Goal: Task Accomplishment & Management: Manage account settings

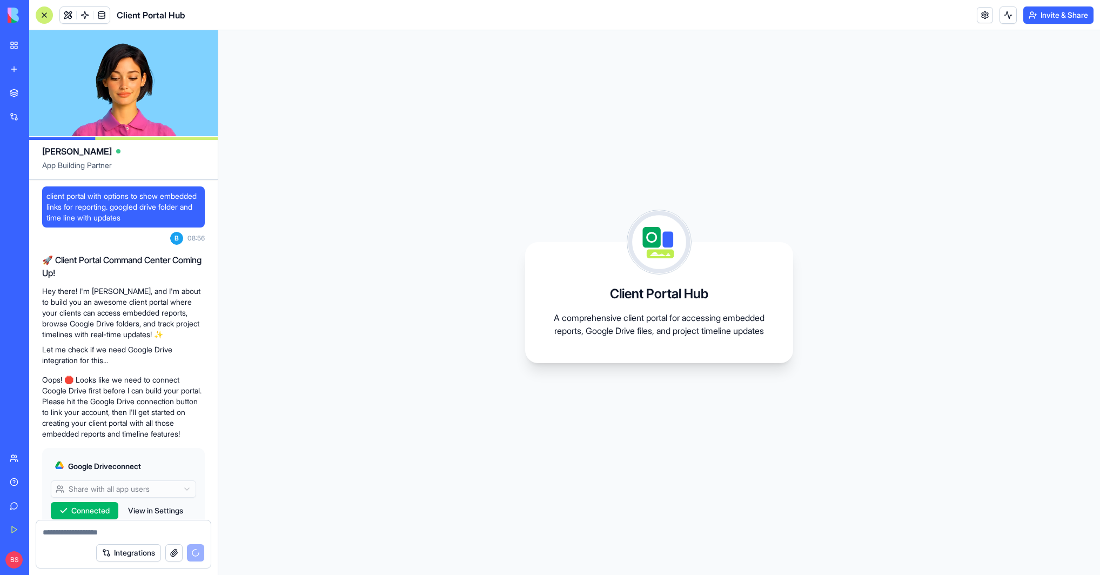
scroll to position [334, 0]
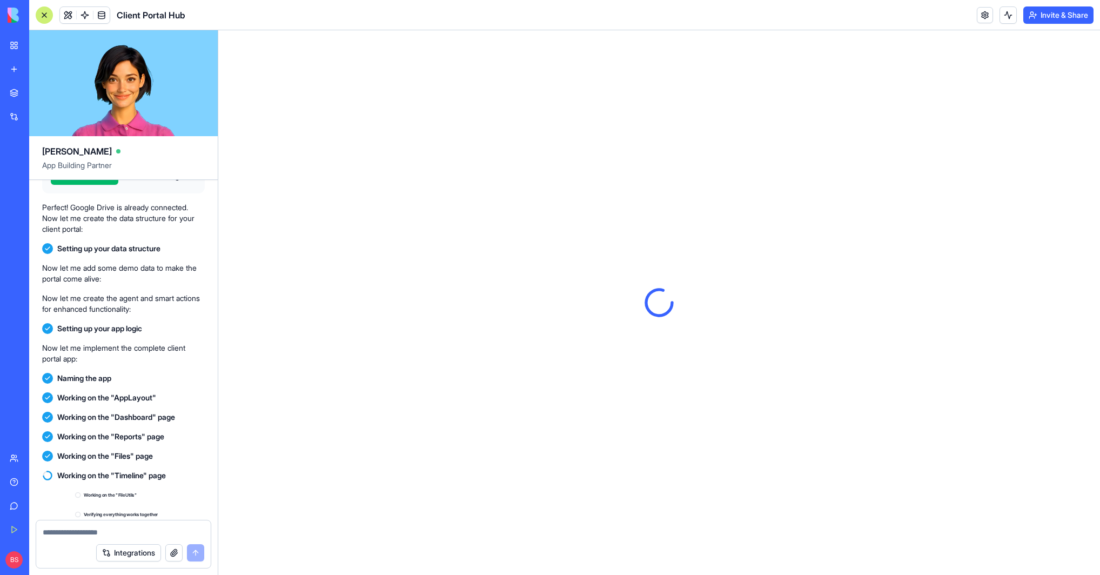
scroll to position [520, 0]
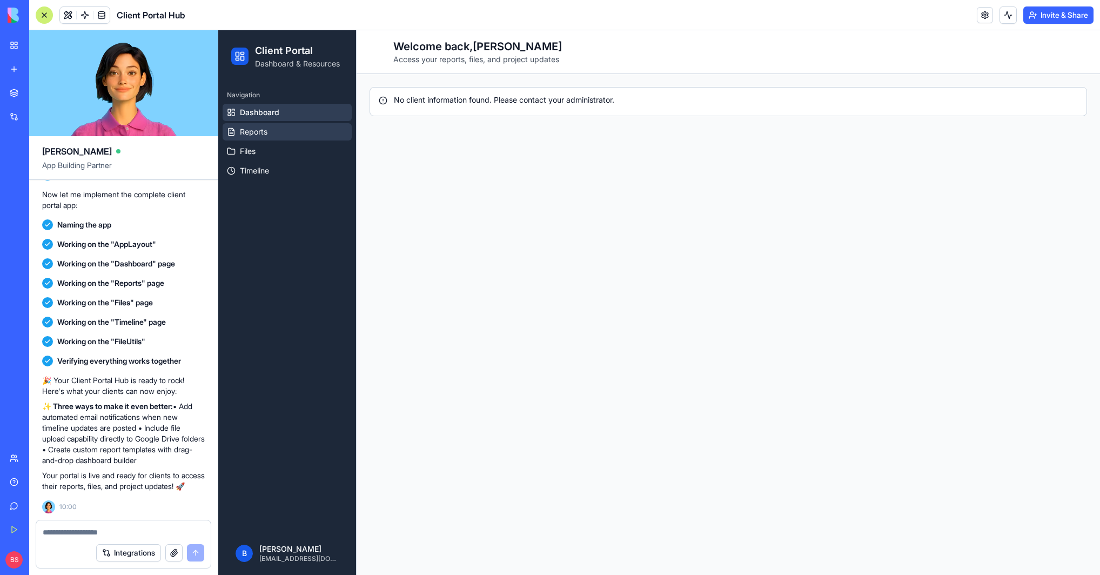
click at [254, 127] on span "Reports" at bounding box center [254, 131] width 28 height 11
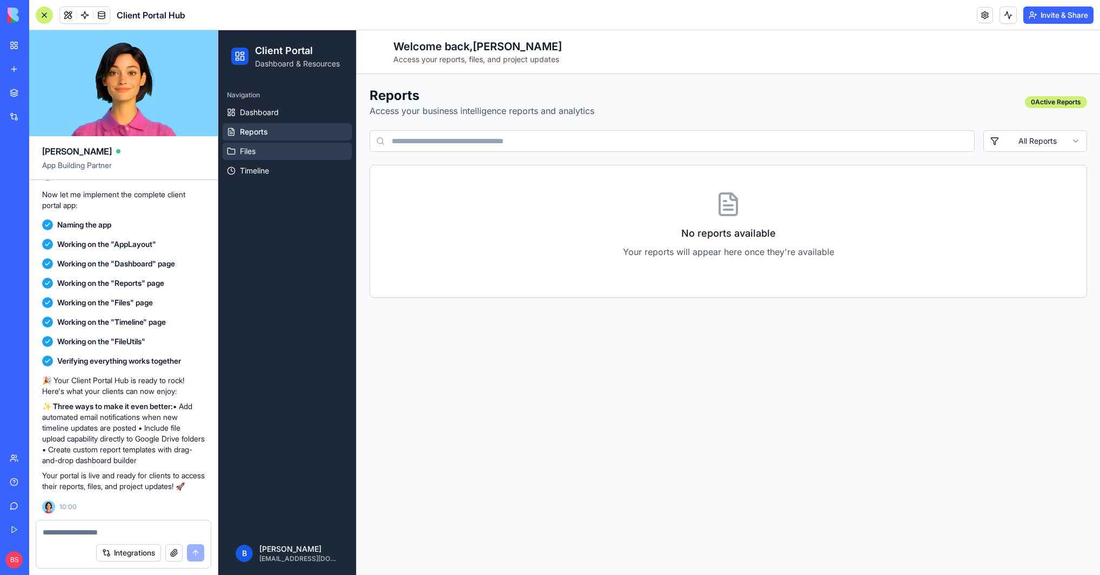
click at [252, 149] on span "Files" at bounding box center [248, 151] width 16 height 11
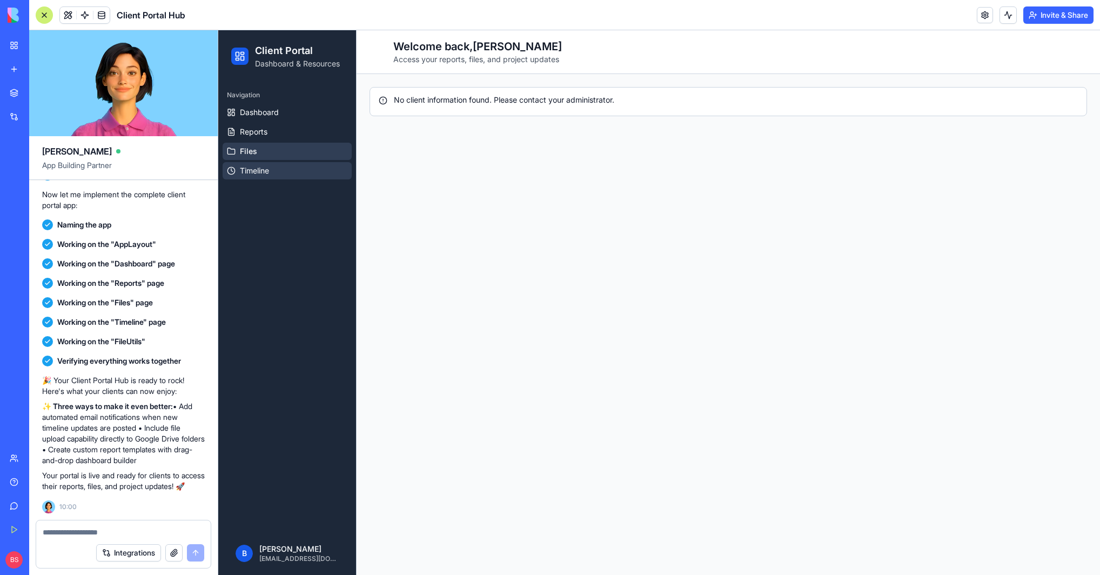
click at [255, 171] on span "Timeline" at bounding box center [254, 170] width 29 height 11
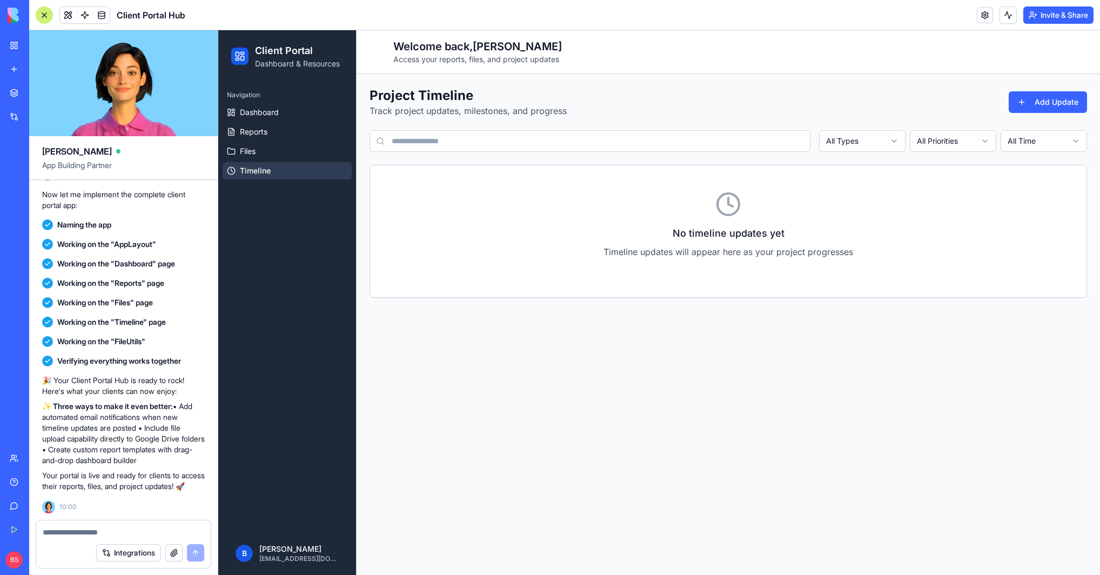
click at [820, 193] on div "No timeline updates yet Timeline updates will appear here as your project progr…" at bounding box center [728, 231] width 716 height 80
click at [1073, 102] on button "Add Update" at bounding box center [1047, 102] width 78 height 22
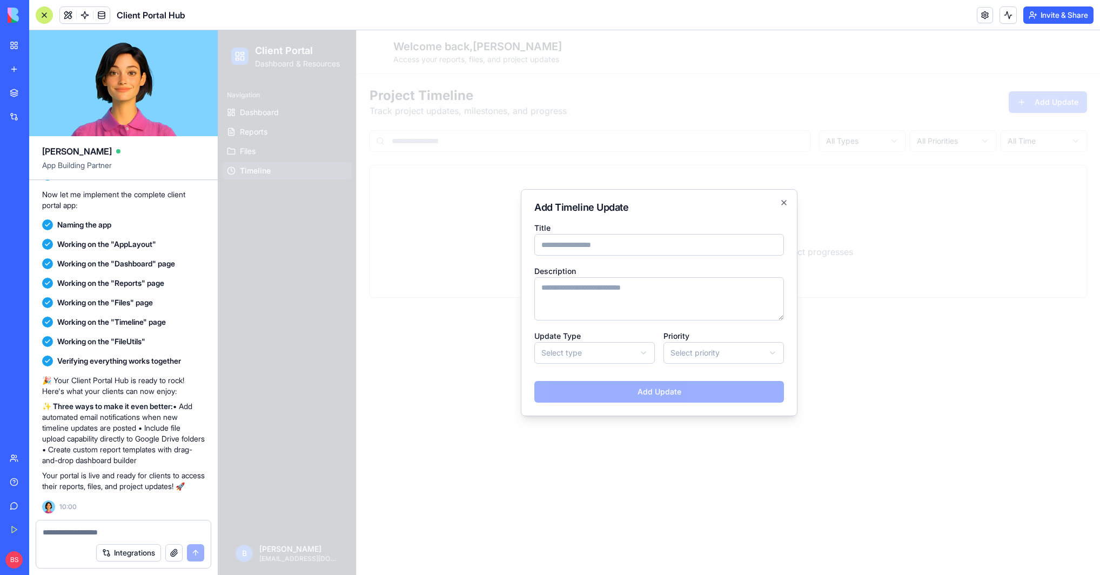
click at [602, 254] on input "Title" at bounding box center [659, 245] width 250 height 22
type input "**********"
click at [660, 299] on textarea "Description" at bounding box center [659, 298] width 250 height 43
type textarea "******"
click at [603, 345] on body "**********" at bounding box center [658, 302] width 881 height 544
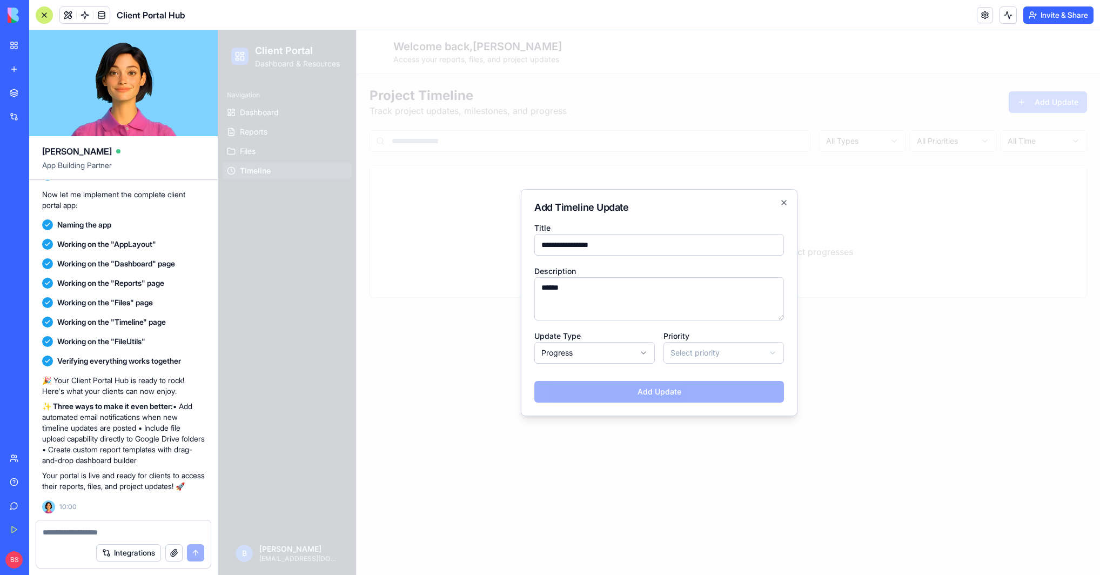
click at [624, 391] on div "Add Update" at bounding box center [659, 387] width 250 height 30
click at [699, 362] on body "**********" at bounding box center [658, 302] width 881 height 544
click at [690, 387] on button "Add Update" at bounding box center [659, 392] width 250 height 22
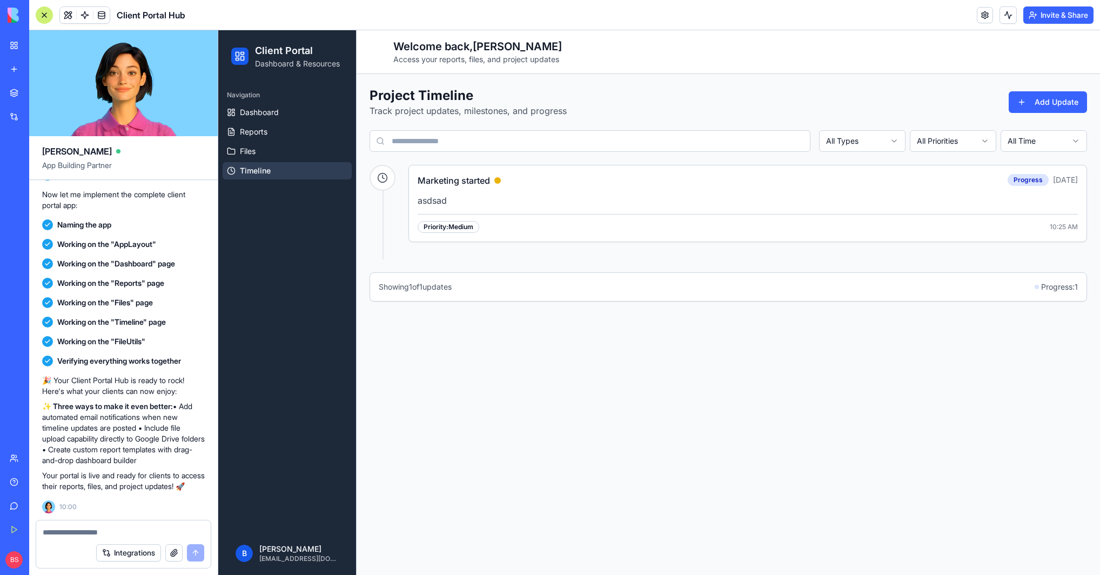
click at [464, 198] on p "asdsad" at bounding box center [747, 200] width 660 height 14
click at [260, 131] on span "Reports" at bounding box center [254, 131] width 28 height 11
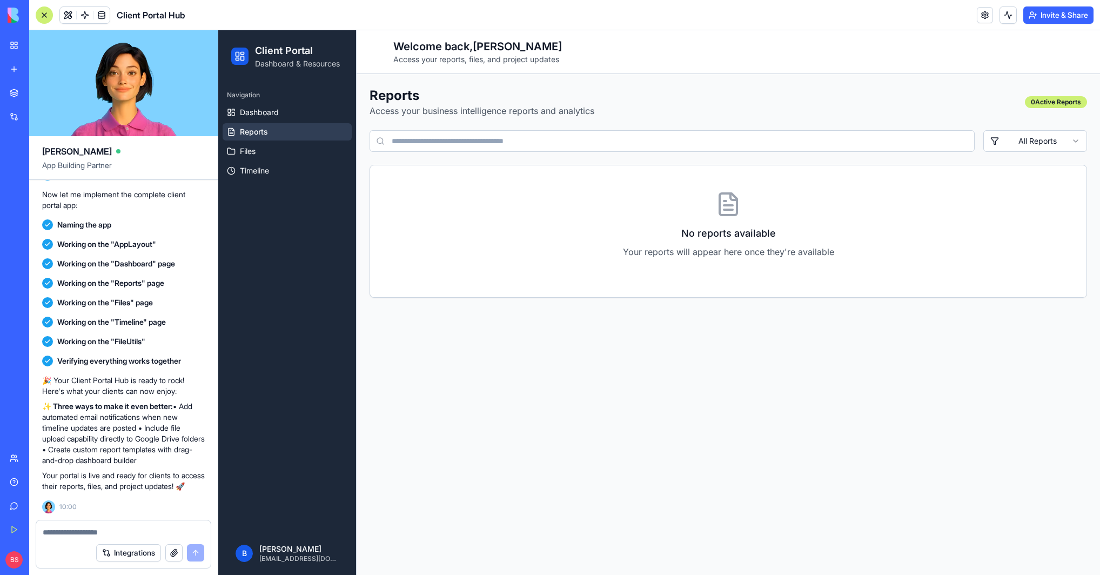
click at [888, 221] on div "No reports available Your reports will appear here once they're available" at bounding box center [728, 231] width 716 height 80
click at [290, 110] on link "Dashboard" at bounding box center [287, 112] width 129 height 17
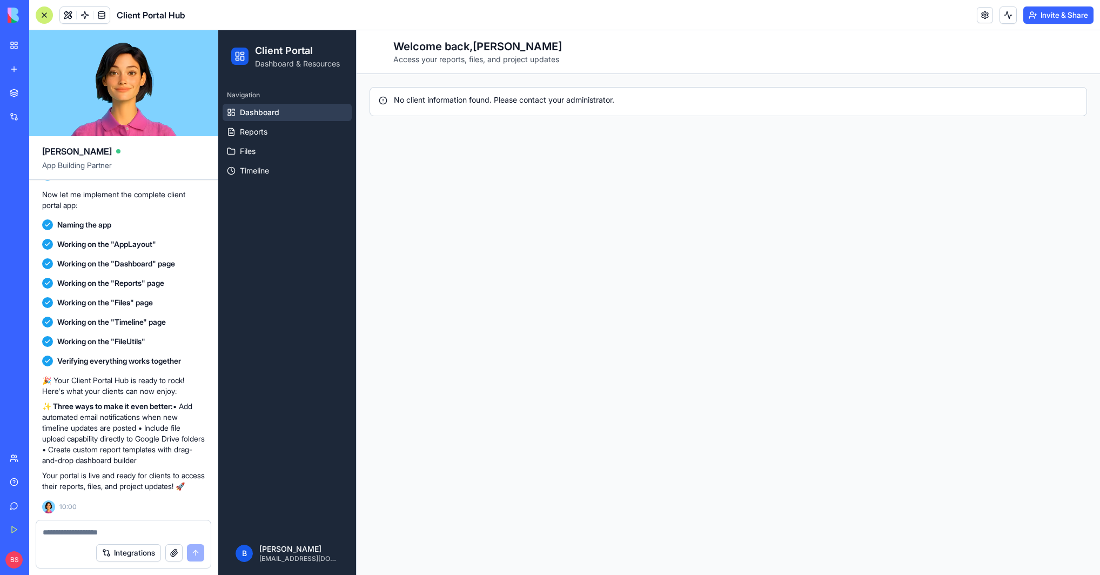
click at [126, 531] on textarea at bounding box center [123, 532] width 161 height 11
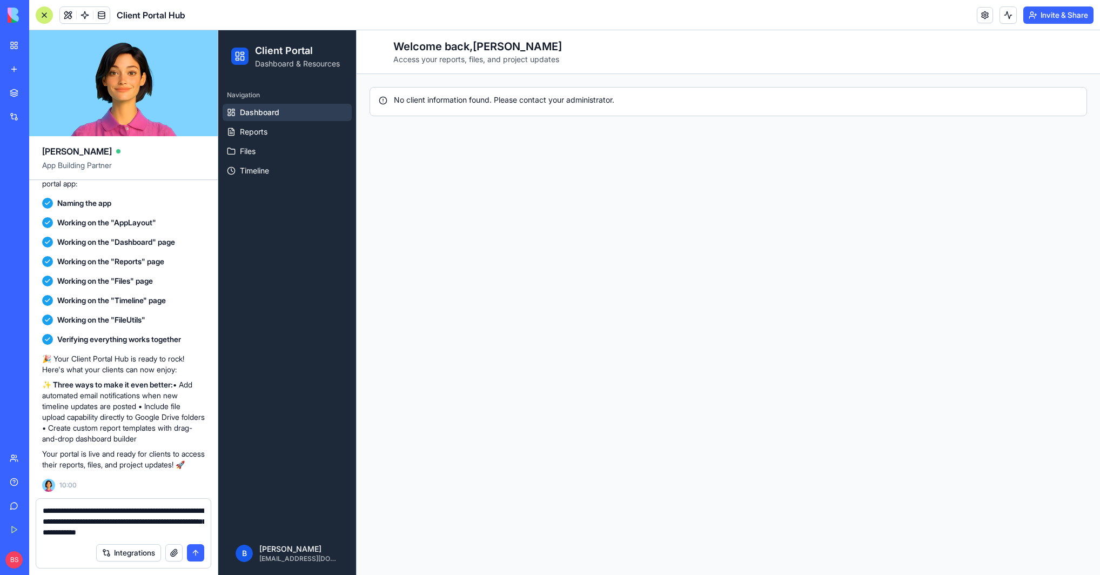
type textarea "**********"
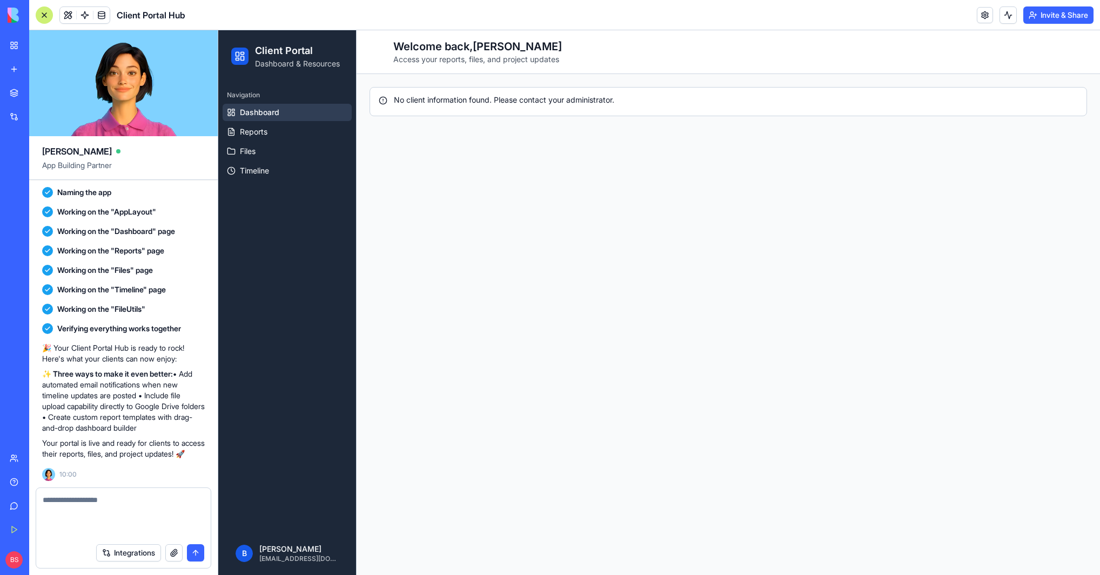
scroll to position [594, 0]
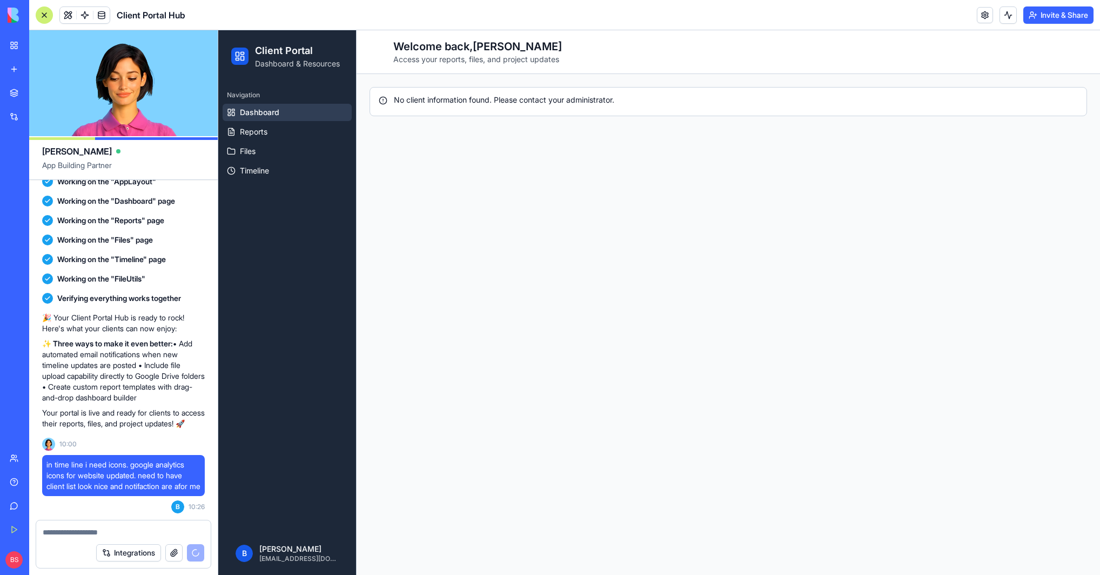
click at [123, 550] on button "Integrations" at bounding box center [128, 552] width 65 height 17
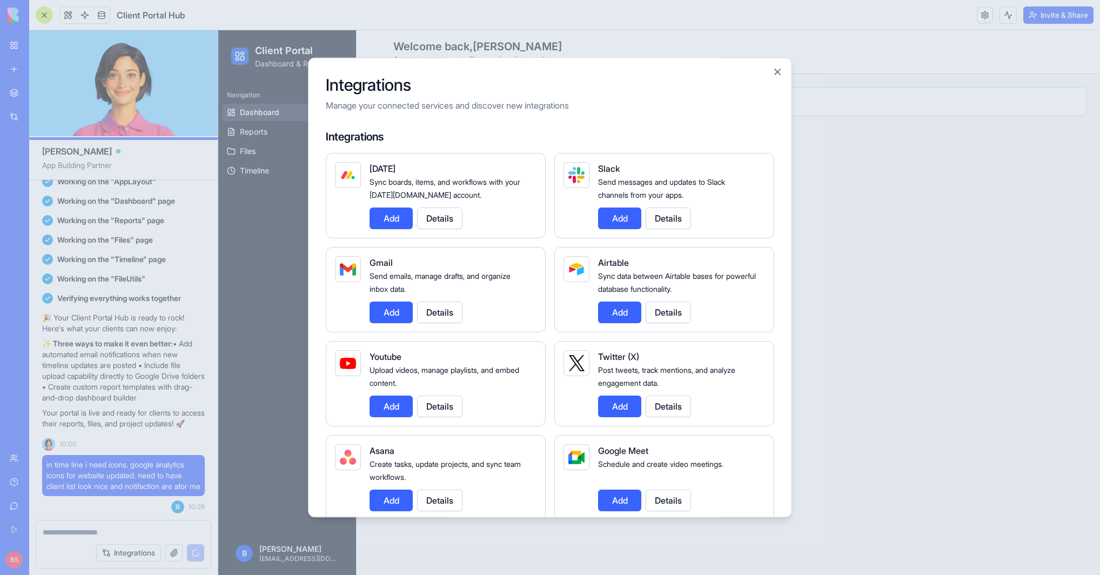
click at [401, 308] on button "Add" at bounding box center [390, 312] width 43 height 22
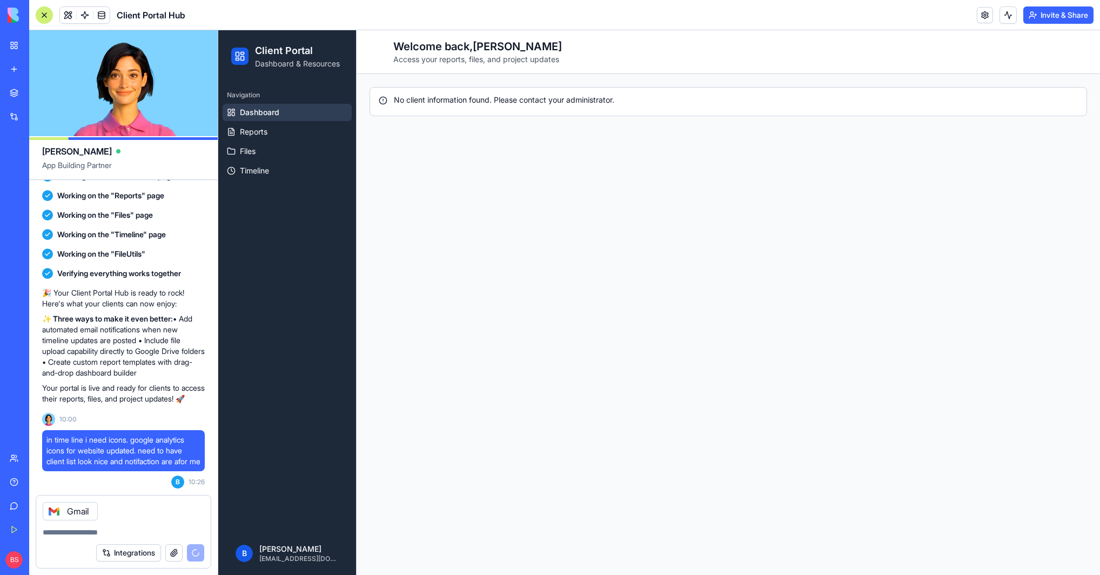
click at [132, 555] on button "Integrations" at bounding box center [128, 552] width 65 height 17
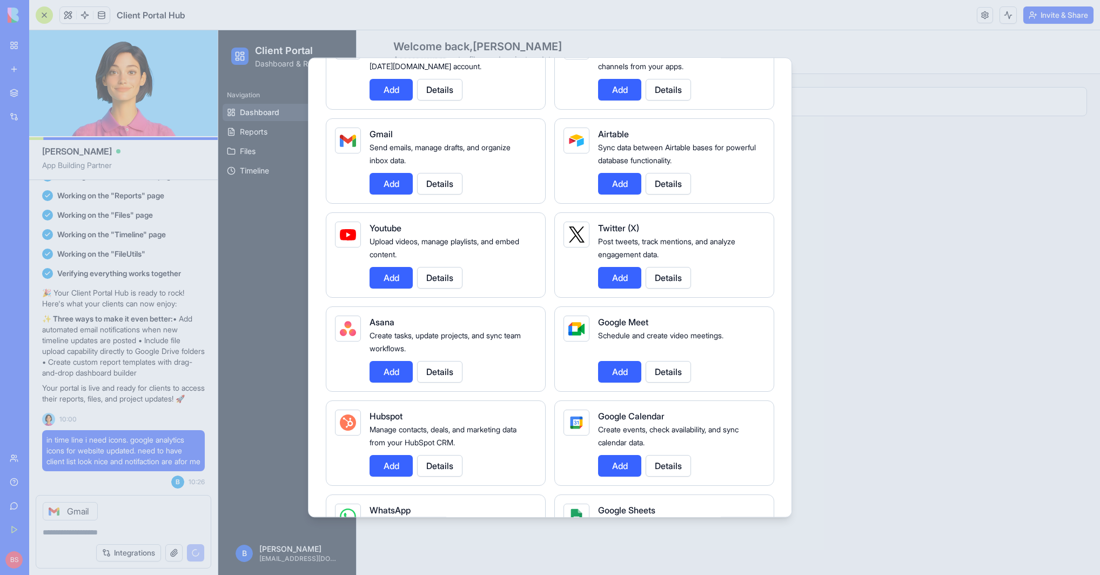
scroll to position [133, 0]
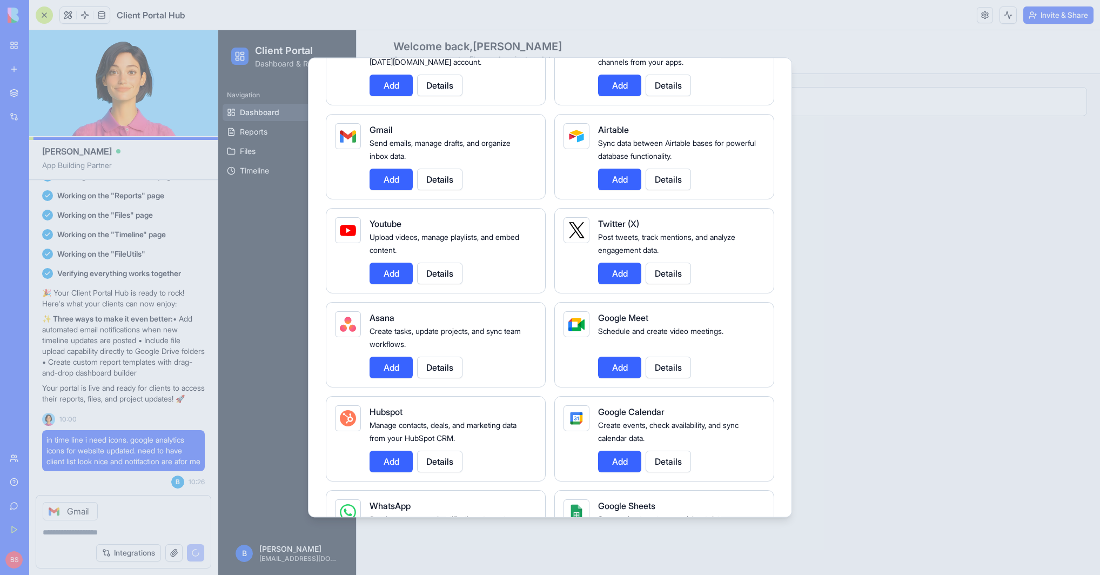
click at [610, 369] on button "Add" at bounding box center [619, 367] width 43 height 22
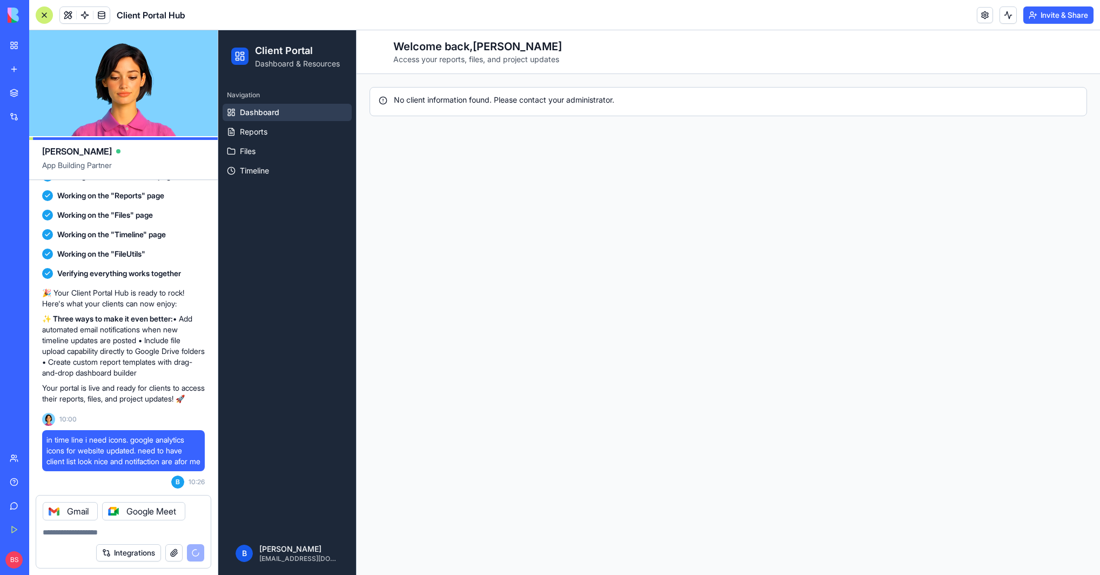
click at [134, 553] on button "Integrations" at bounding box center [128, 552] width 65 height 17
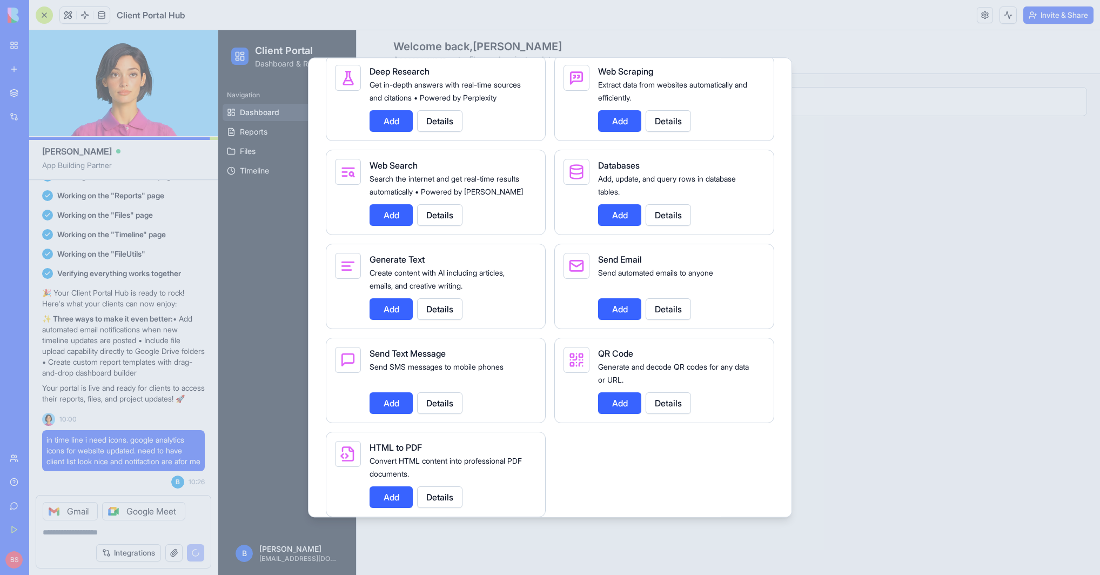
scroll to position [1437, 0]
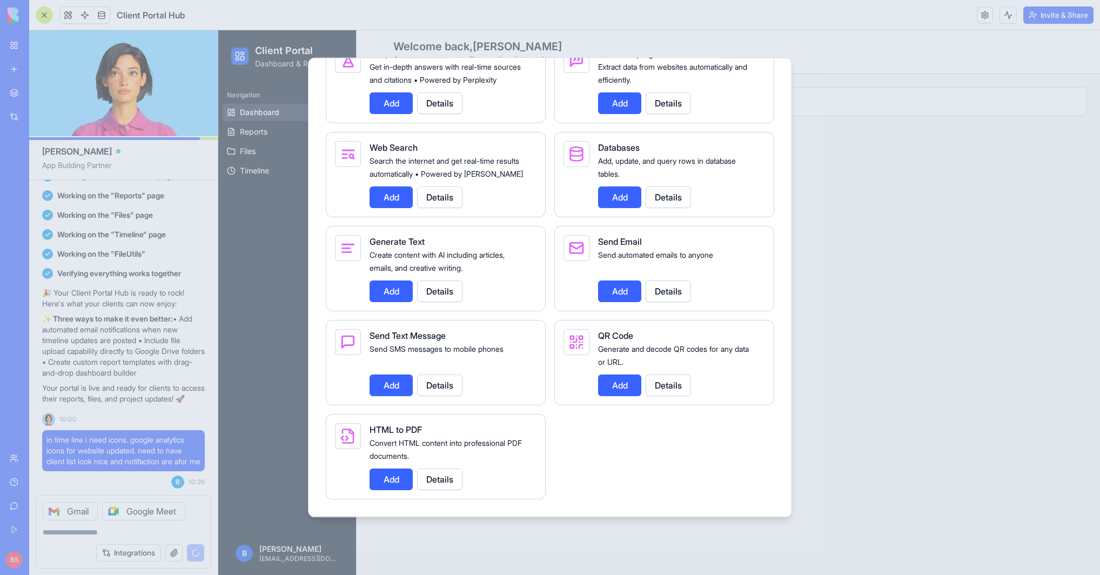
click at [824, 122] on div at bounding box center [550, 287] width 1100 height 575
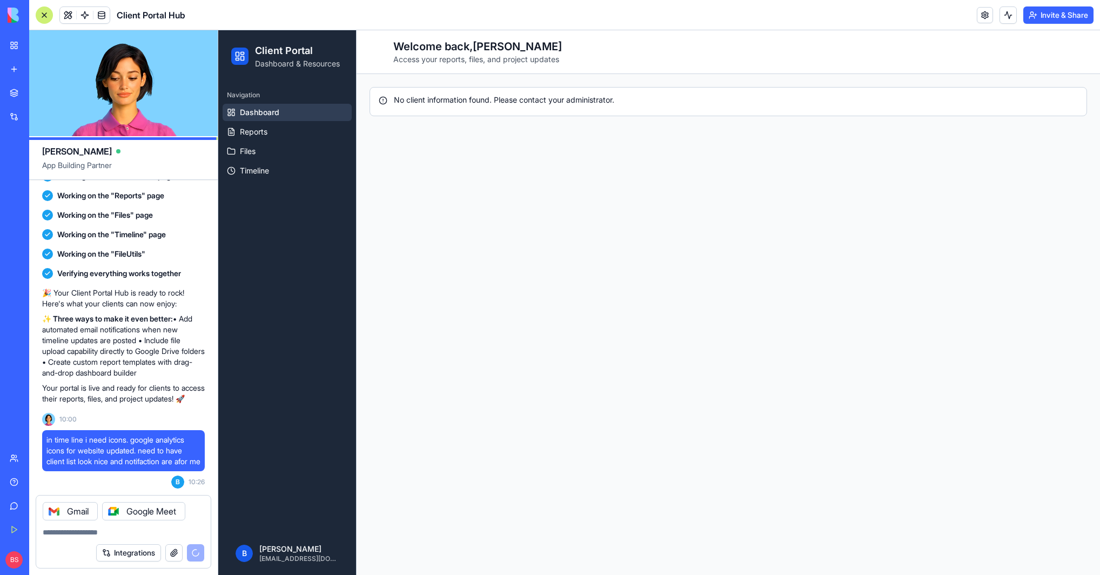
click at [94, 535] on textarea at bounding box center [123, 532] width 161 height 11
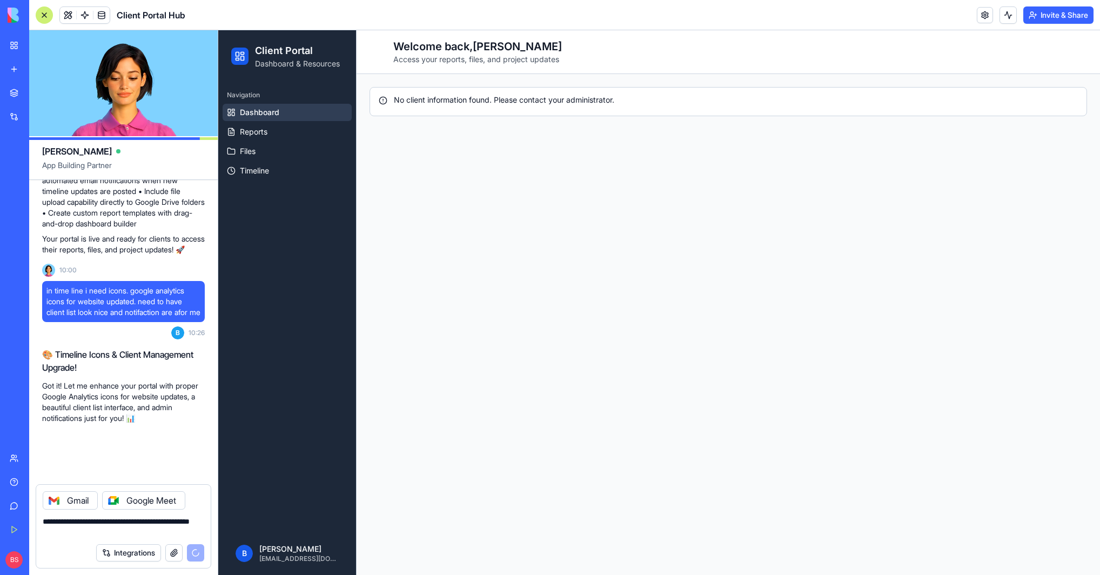
scroll to position [813, 0]
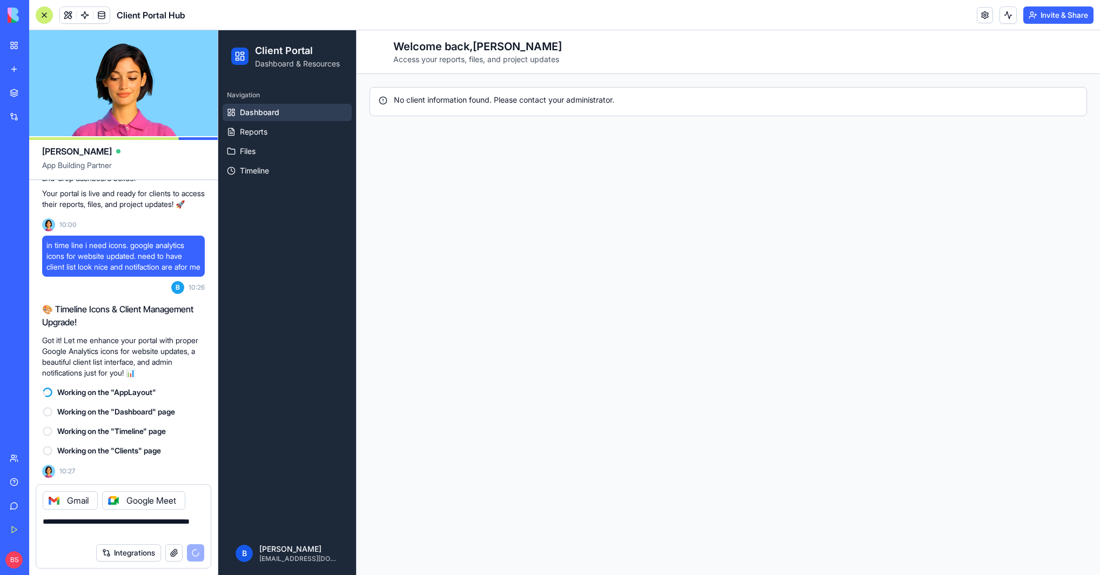
type textarea "**********"
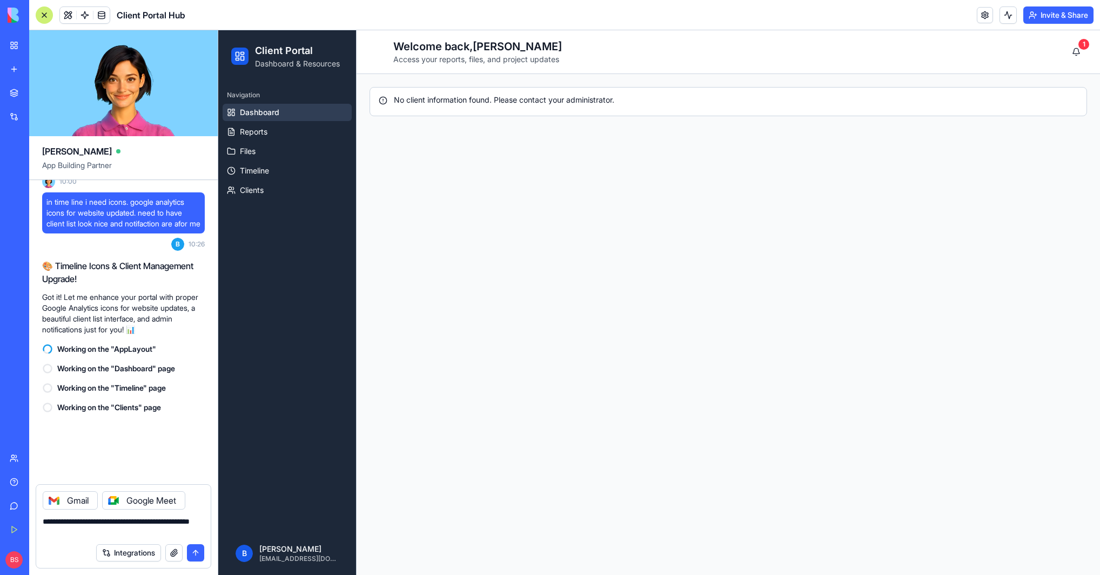
scroll to position [1042, 0]
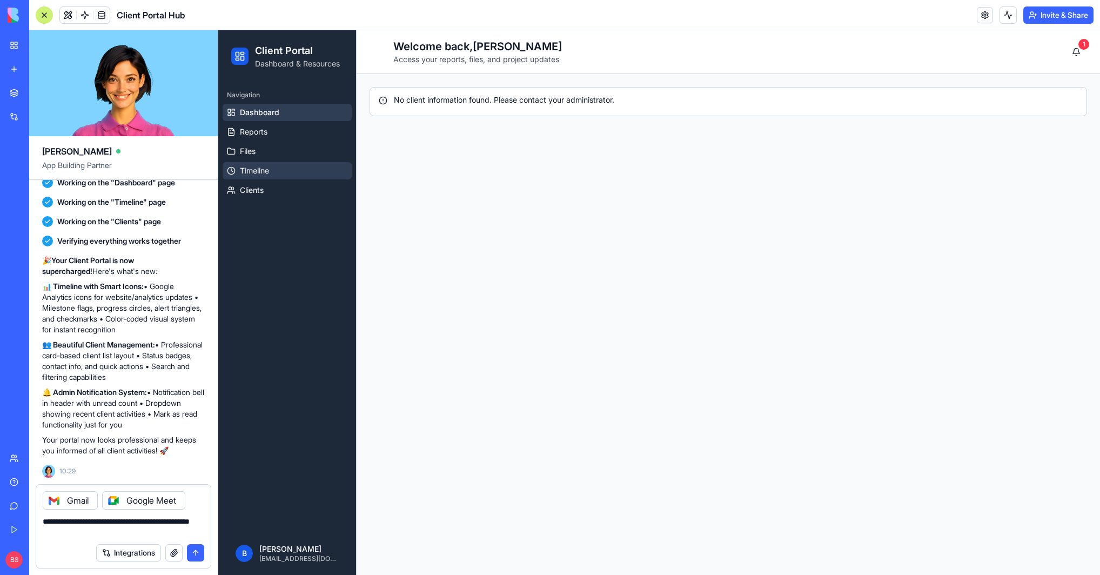
click at [267, 169] on span "Timeline" at bounding box center [254, 170] width 29 height 11
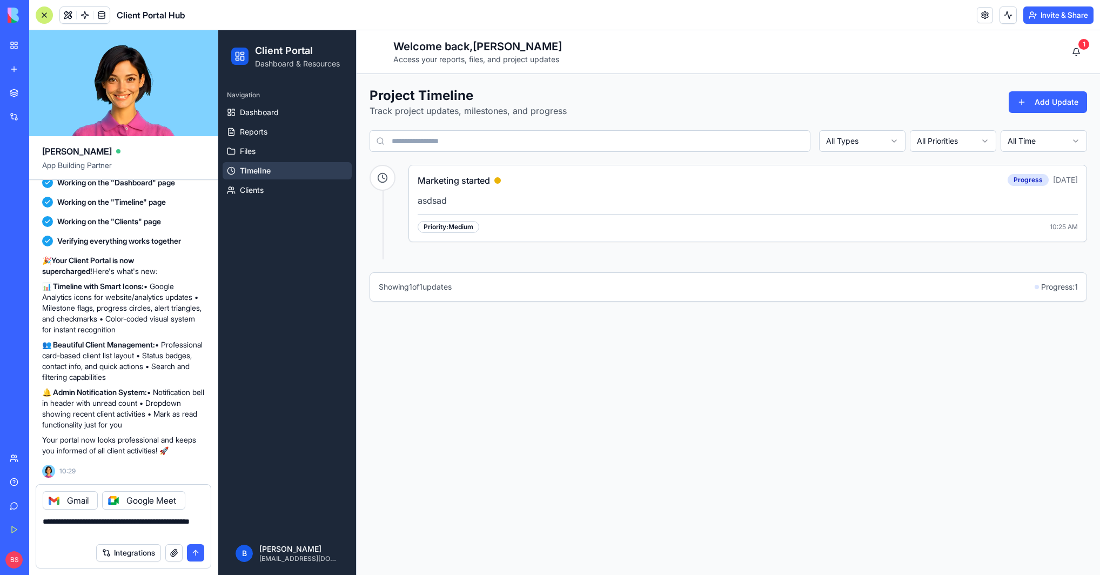
click at [390, 180] on div at bounding box center [382, 178] width 26 height 26
click at [502, 183] on div "Marketing started Progress [DATE]" at bounding box center [747, 180] width 660 height 13
click at [110, 528] on textarea "**********" at bounding box center [123, 527] width 161 height 22
click at [192, 556] on button "submit" at bounding box center [195, 552] width 17 height 17
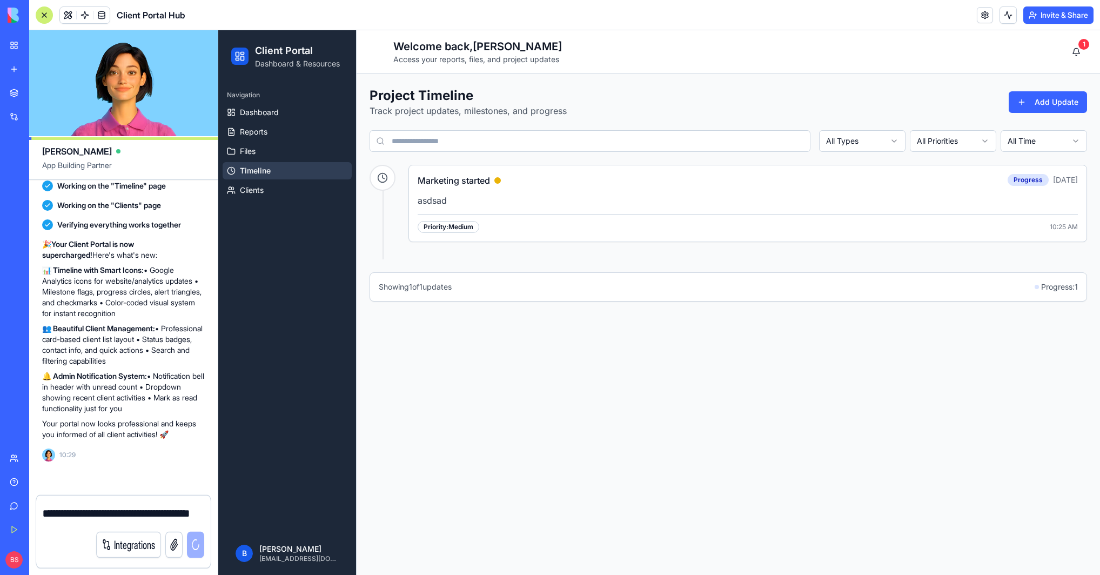
scroll to position [1058, 0]
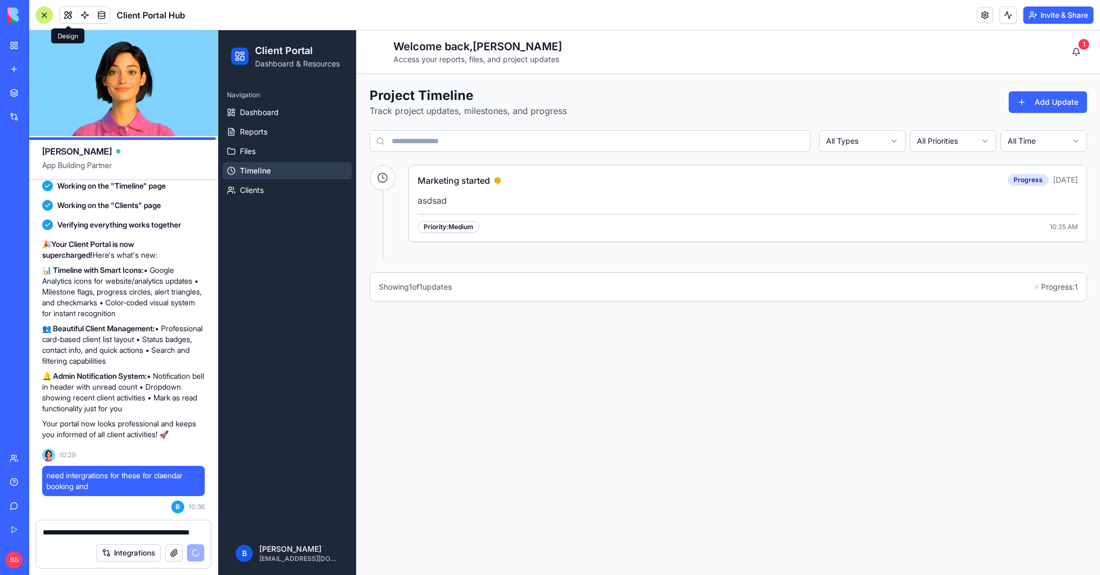
click at [69, 17] on span at bounding box center [68, 15] width 30 height 30
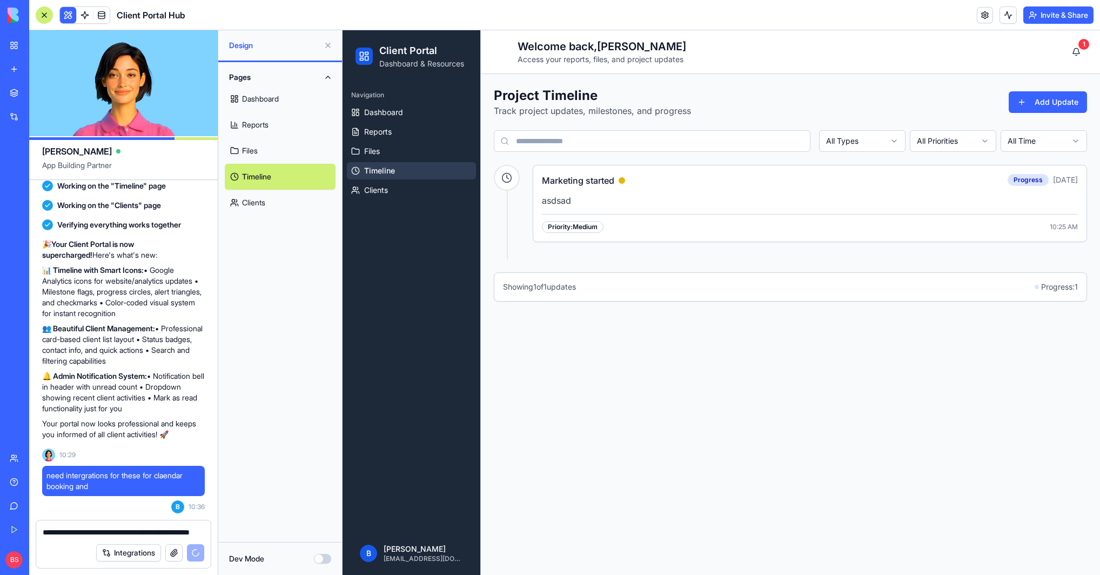
click at [264, 143] on link "Files" at bounding box center [280, 151] width 111 height 26
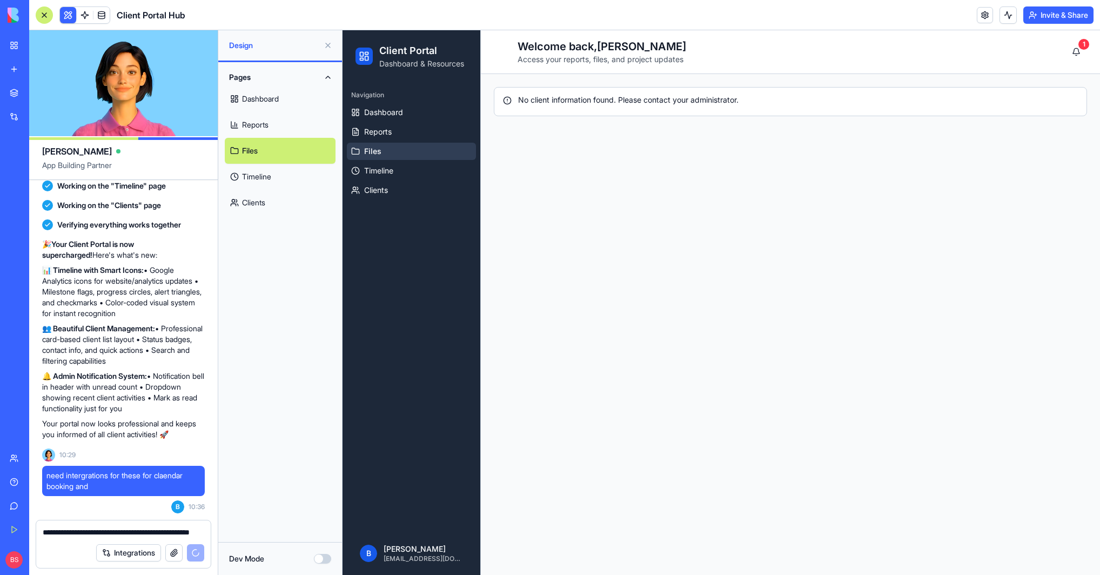
click at [266, 169] on link "Timeline" at bounding box center [280, 177] width 111 height 26
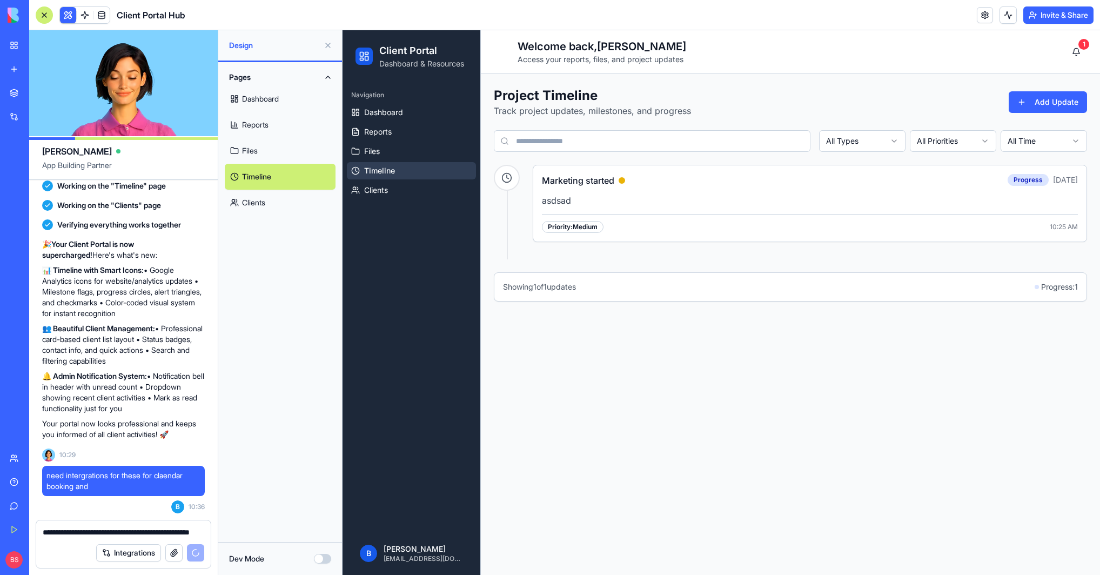
click at [266, 201] on link "Clients" at bounding box center [280, 203] width 111 height 26
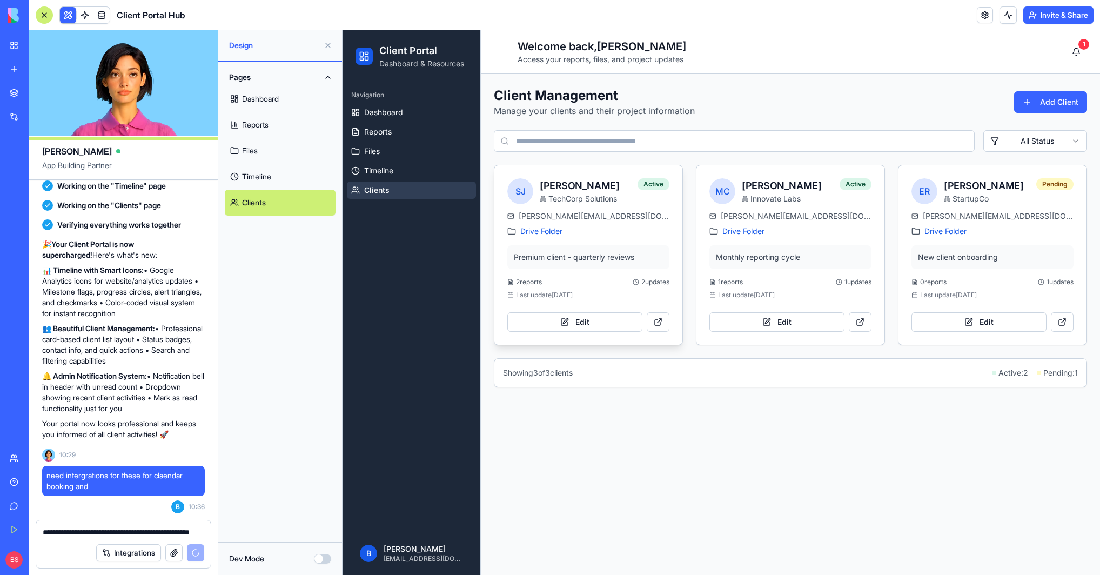
click at [648, 208] on div "SJ [PERSON_NAME] TechCorp Solutions Active" at bounding box center [588, 187] width 188 height 45
click at [593, 319] on button "Edit" at bounding box center [574, 321] width 135 height 19
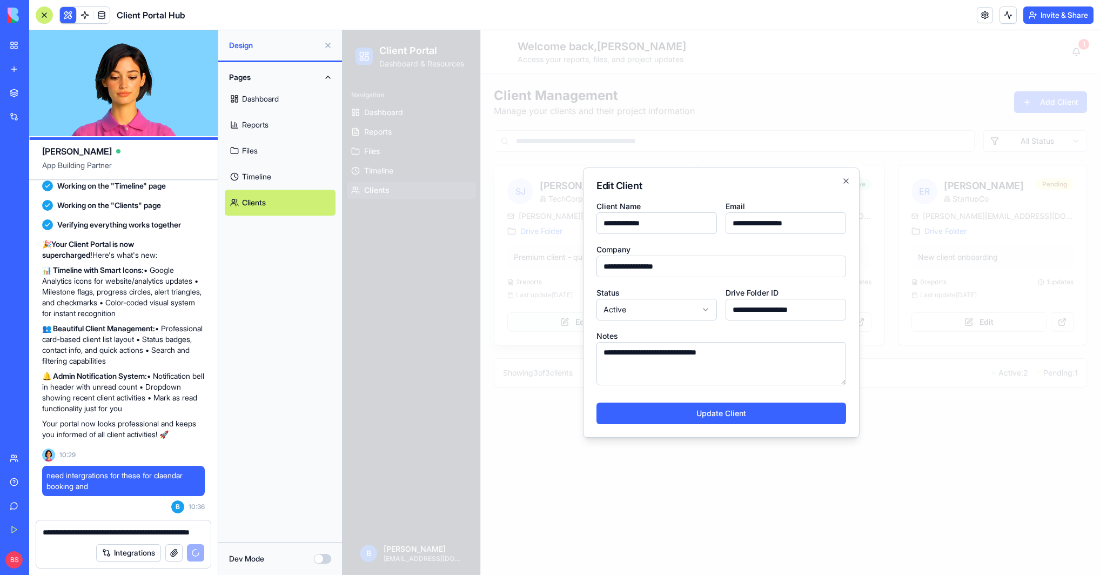
scroll to position [1343, 0]
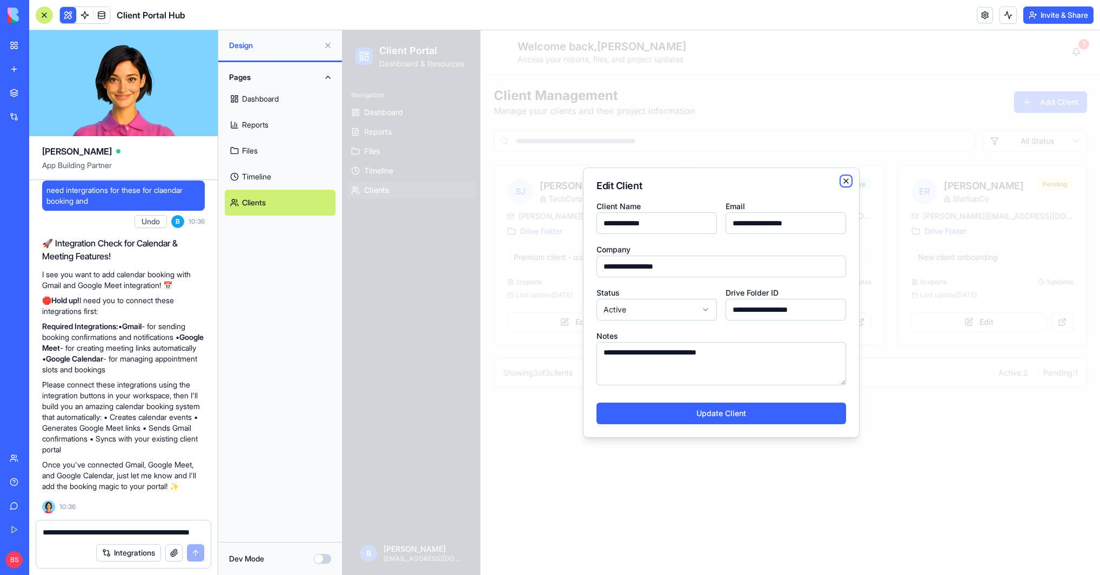
click at [845, 185] on icon "button" at bounding box center [845, 181] width 9 height 9
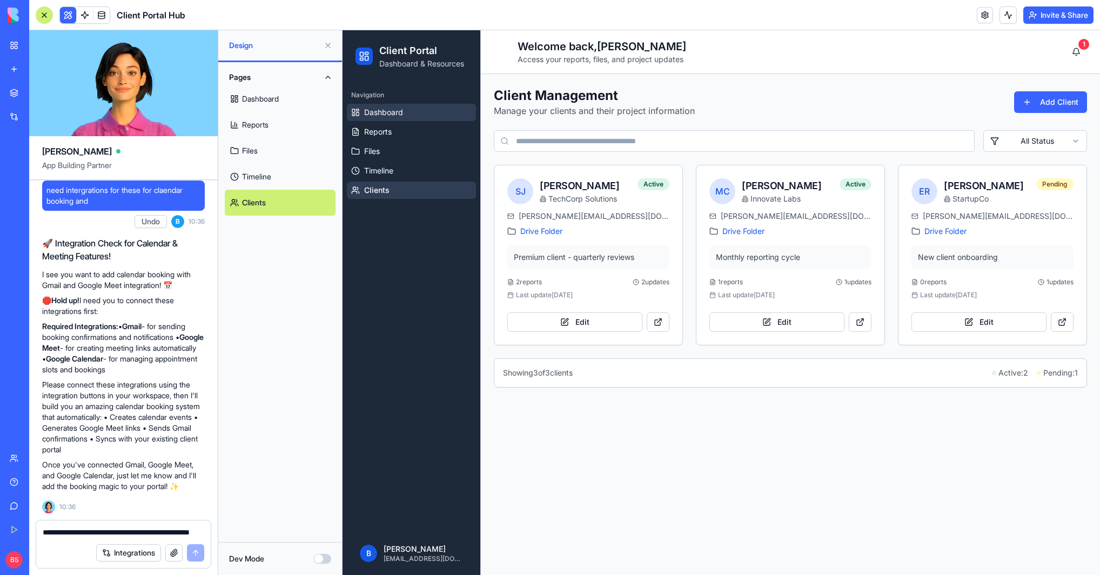
click at [433, 111] on link "Dashboard" at bounding box center [411, 112] width 129 height 17
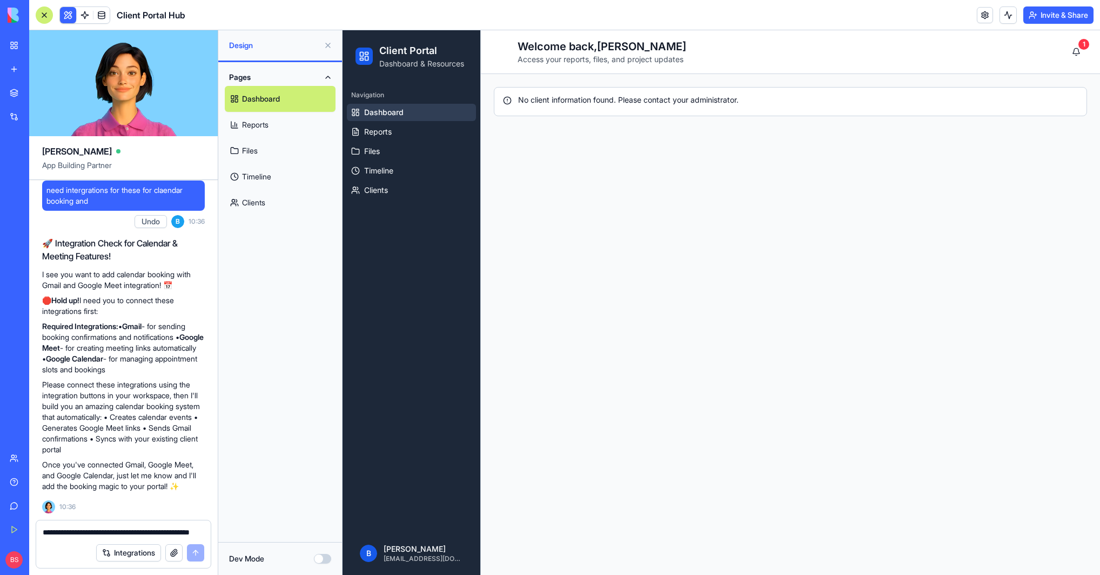
scroll to position [1343, 0]
click at [1079, 53] on html "Client Portal Dashboard & Resources Navigation Dashboard Reports Files Timeline…" at bounding box center [720, 302] width 757 height 544
click at [1077, 49] on html "Client Portal Dashboard & Resources Navigation Dashboard Reports Files Timeline…" at bounding box center [720, 302] width 757 height 544
click at [407, 127] on link "Reports" at bounding box center [411, 131] width 129 height 17
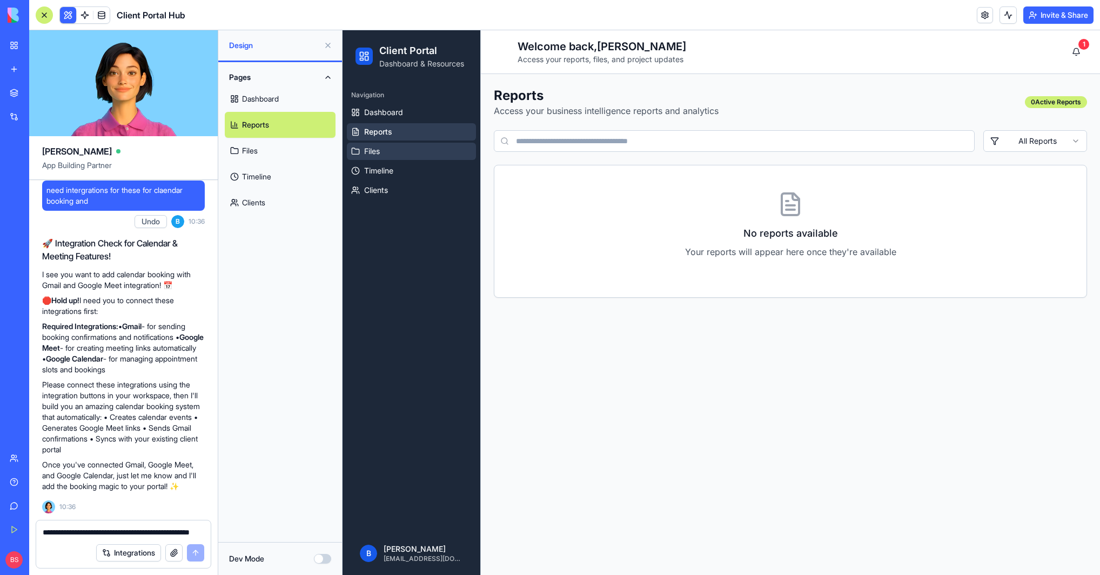
click at [410, 151] on link "Files" at bounding box center [411, 151] width 129 height 17
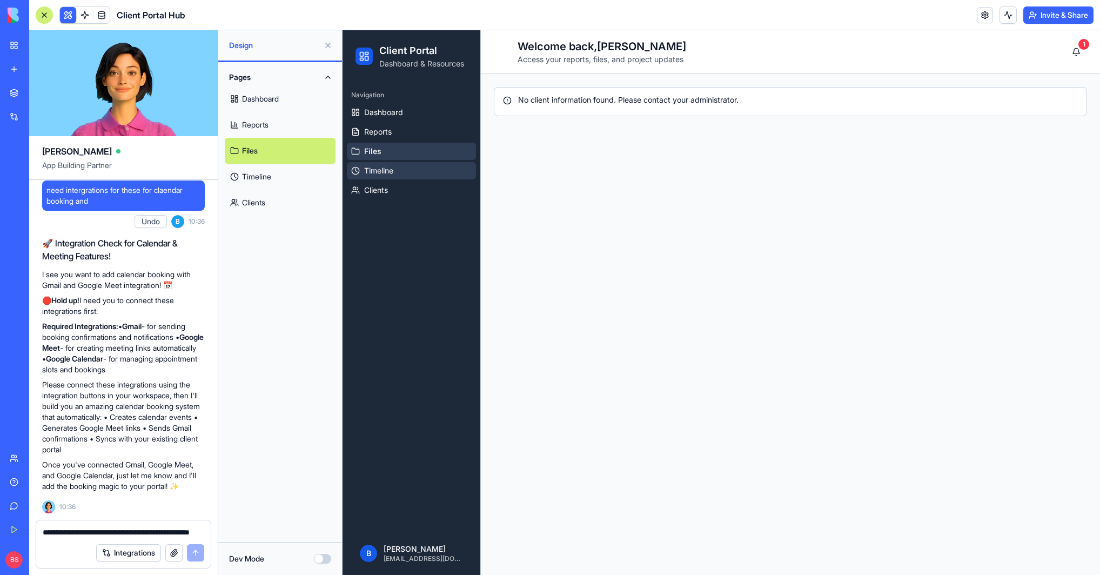
click at [413, 171] on link "Timeline" at bounding box center [411, 170] width 129 height 17
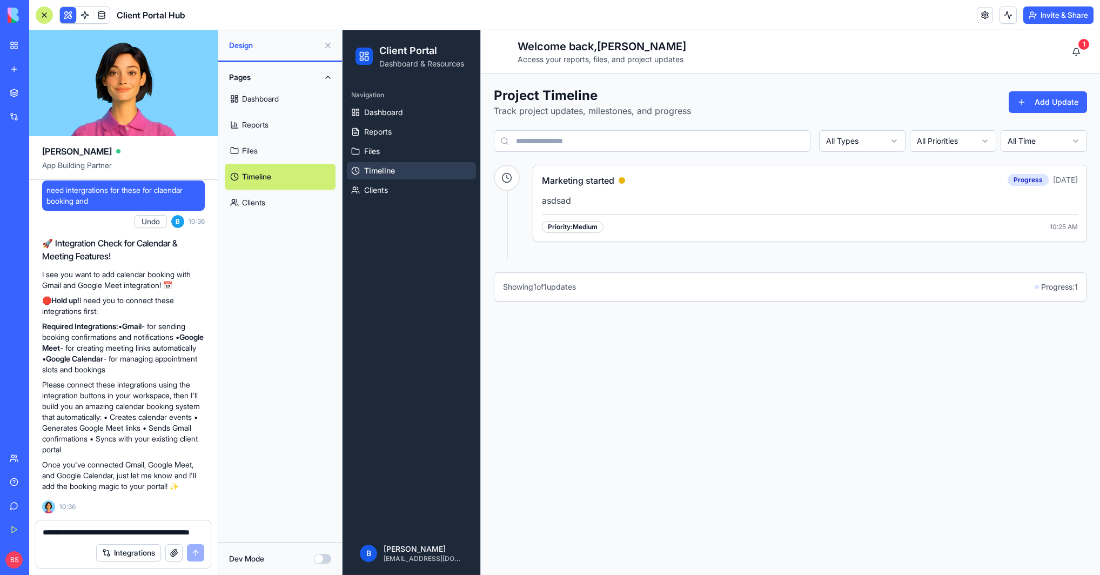
click at [760, 205] on p "asdsad" at bounding box center [810, 200] width 536 height 14
click at [588, 178] on h3 "Marketing started" at bounding box center [578, 180] width 72 height 13
click at [586, 227] on div "Priority: Medium" at bounding box center [573, 227] width 62 height 12
click at [1029, 106] on button "Add Update" at bounding box center [1047, 102] width 78 height 22
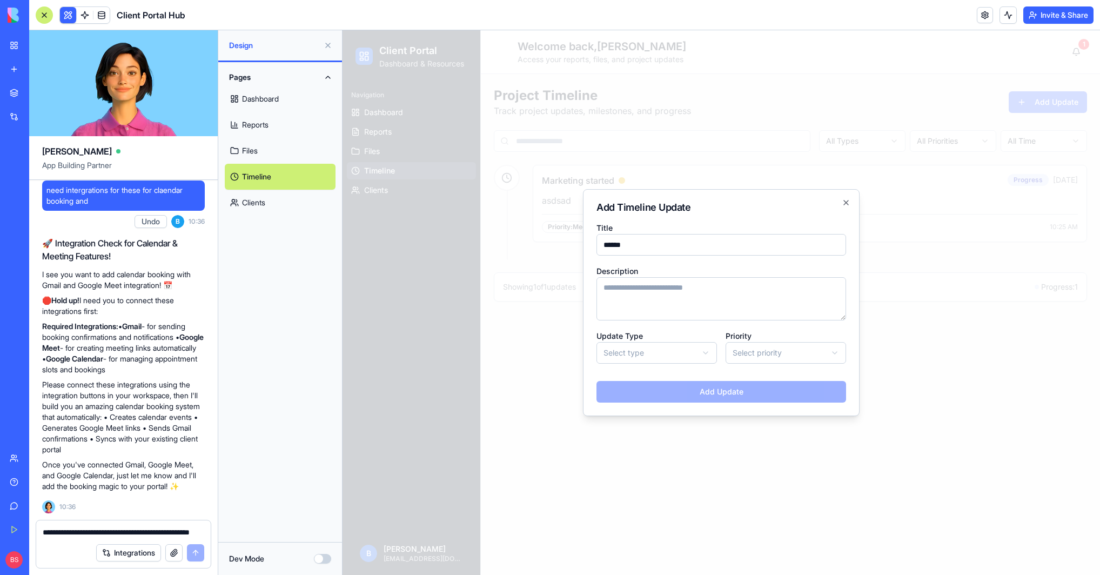
type input "******"
click at [684, 288] on textarea "Description" at bounding box center [721, 298] width 250 height 43
type textarea "******"
click at [664, 344] on body "Client Portal Dashboard & Resources Navigation Dashboard Reports Files Timeline…" at bounding box center [720, 302] width 757 height 544
click at [664, 390] on div "Add Update" at bounding box center [721, 387] width 250 height 30
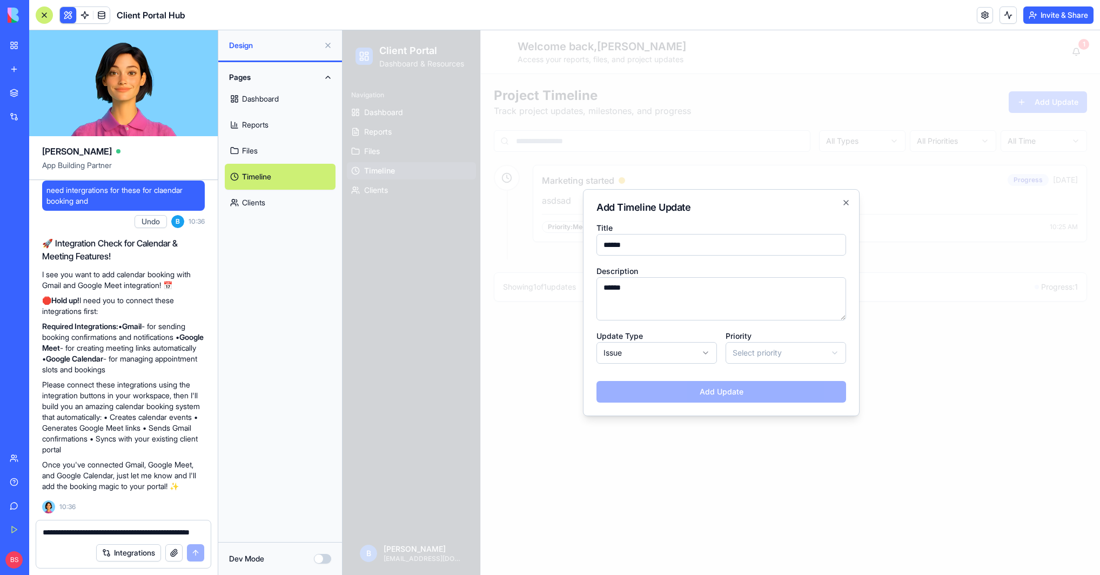
click at [837, 361] on body "Client Portal Dashboard & Resources Navigation Dashboard Reports Files Timeline…" at bounding box center [720, 302] width 757 height 544
click at [759, 387] on button "Add Update" at bounding box center [721, 392] width 250 height 22
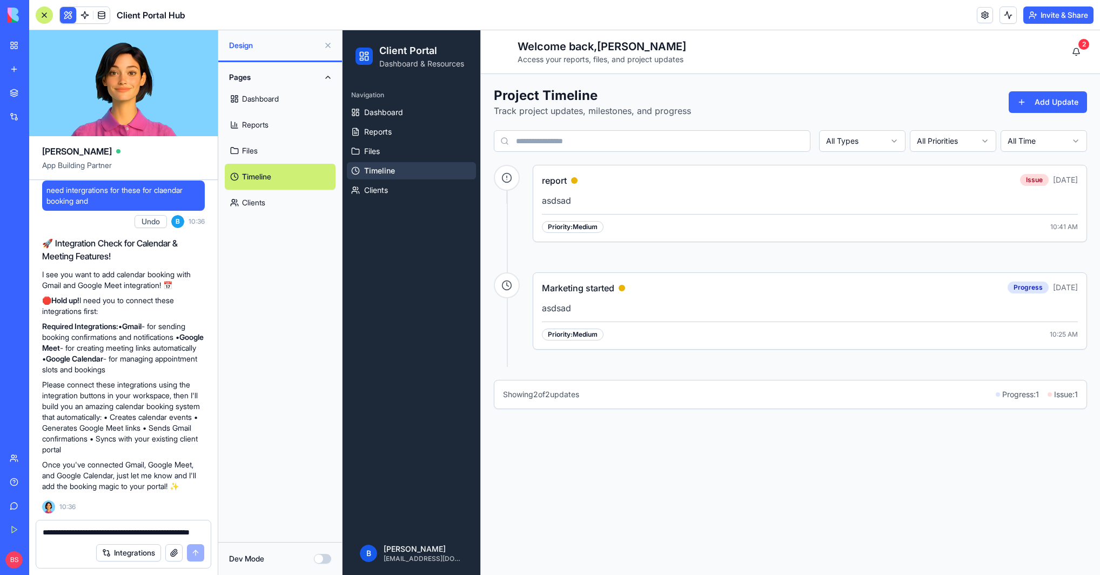
click at [514, 174] on div at bounding box center [507, 178] width 26 height 26
click at [513, 179] on div at bounding box center [507, 178] width 26 height 26
click at [1063, 109] on button "Add Update" at bounding box center [1047, 102] width 78 height 22
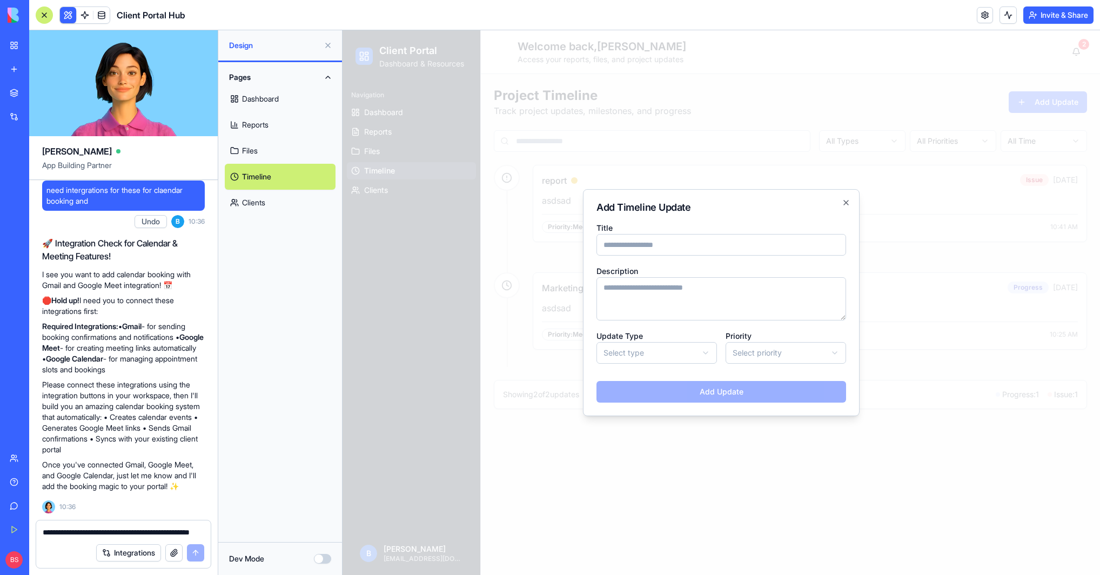
click at [627, 358] on body "Client Portal Dashboard & Resources Navigation Dashboard Reports Files Timeline…" at bounding box center [720, 302] width 757 height 544
click at [649, 239] on input "Title" at bounding box center [721, 245] width 250 height 22
type input "******"
click at [666, 306] on textarea "Description" at bounding box center [721, 298] width 250 height 43
type textarea "*****"
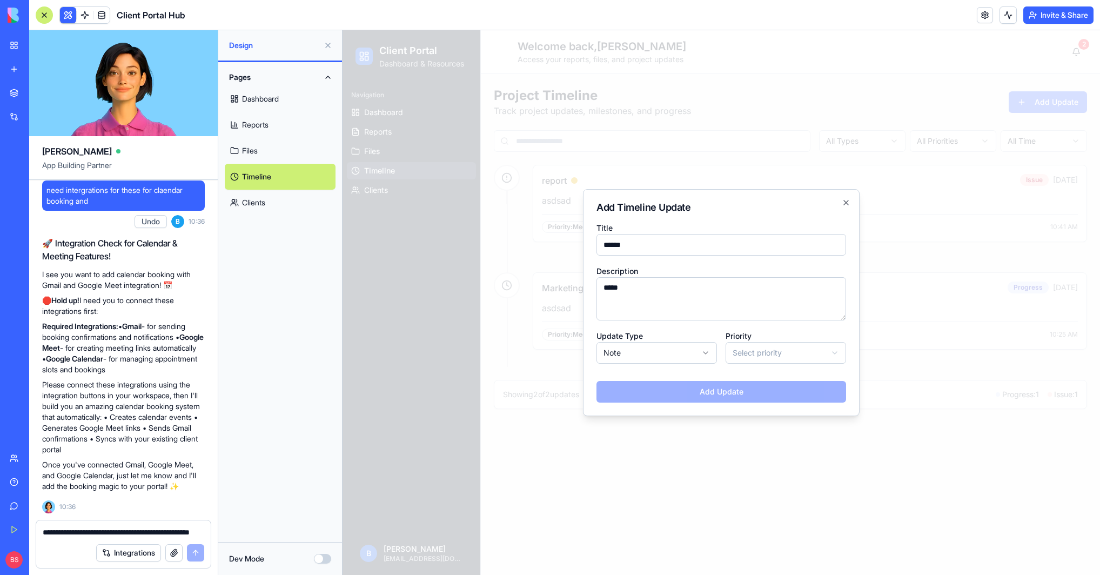
click at [724, 393] on div "Add Update" at bounding box center [721, 387] width 250 height 30
click at [745, 354] on body "Client Portal Dashboard & Resources Navigation Dashboard Reports Files Timeline…" at bounding box center [720, 302] width 757 height 544
click at [736, 390] on button "Add Update" at bounding box center [721, 392] width 250 height 22
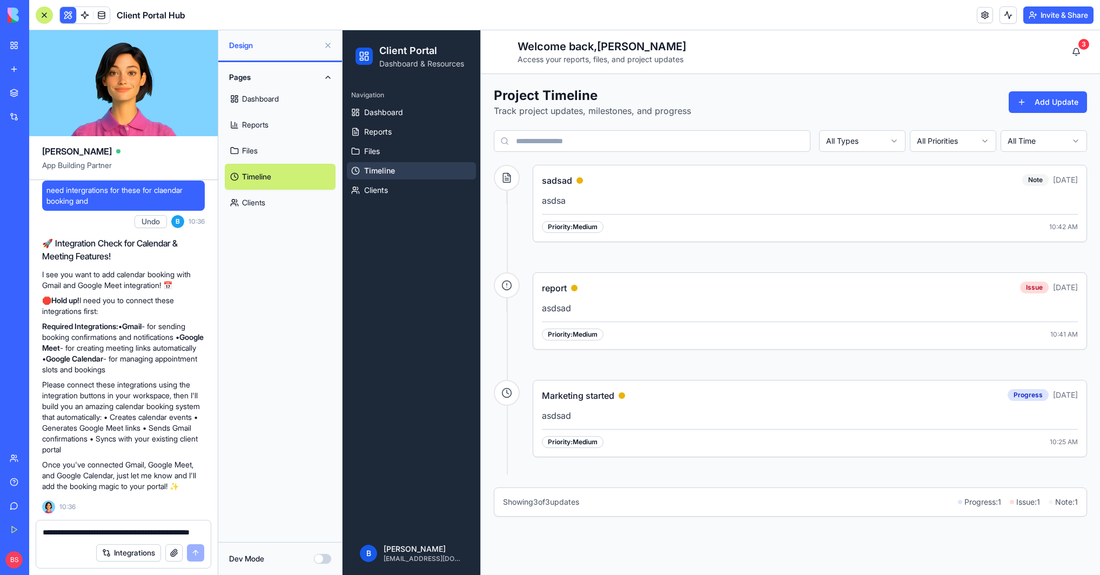
click at [158, 531] on textarea "**********" at bounding box center [123, 532] width 161 height 11
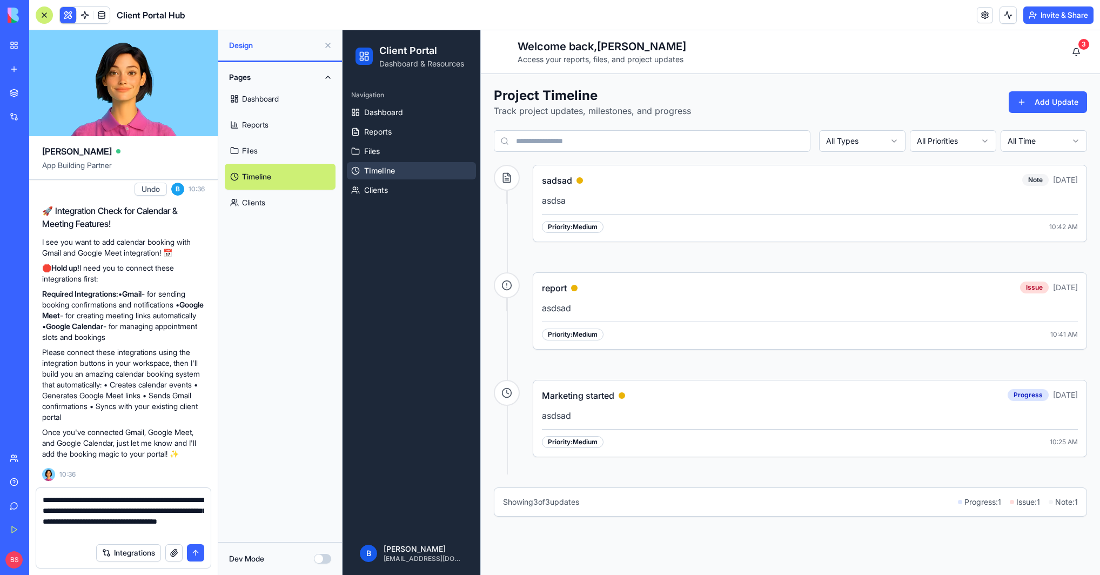
type textarea "**********"
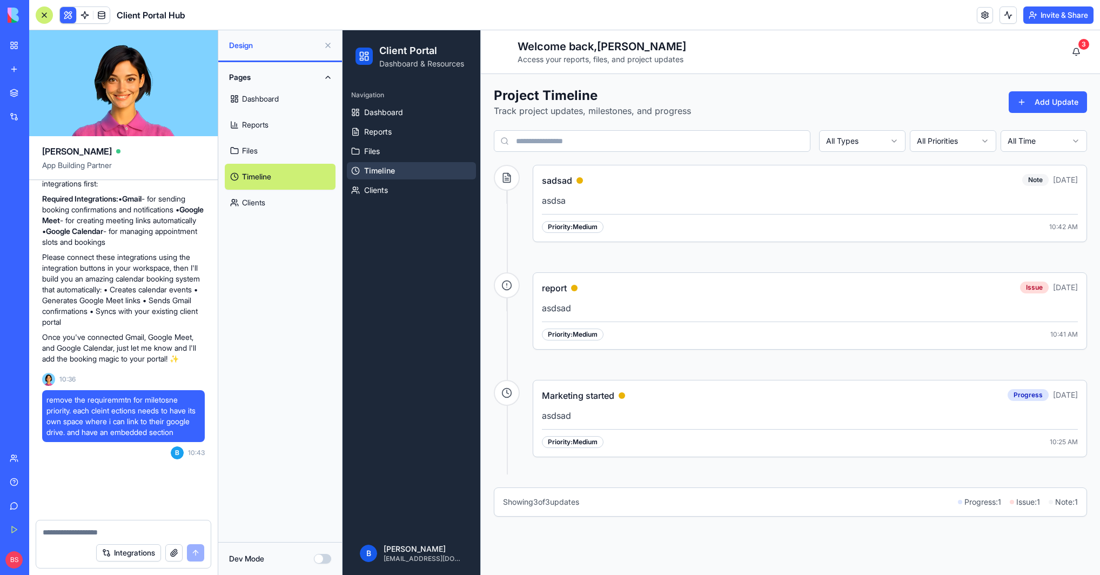
scroll to position [1773, 0]
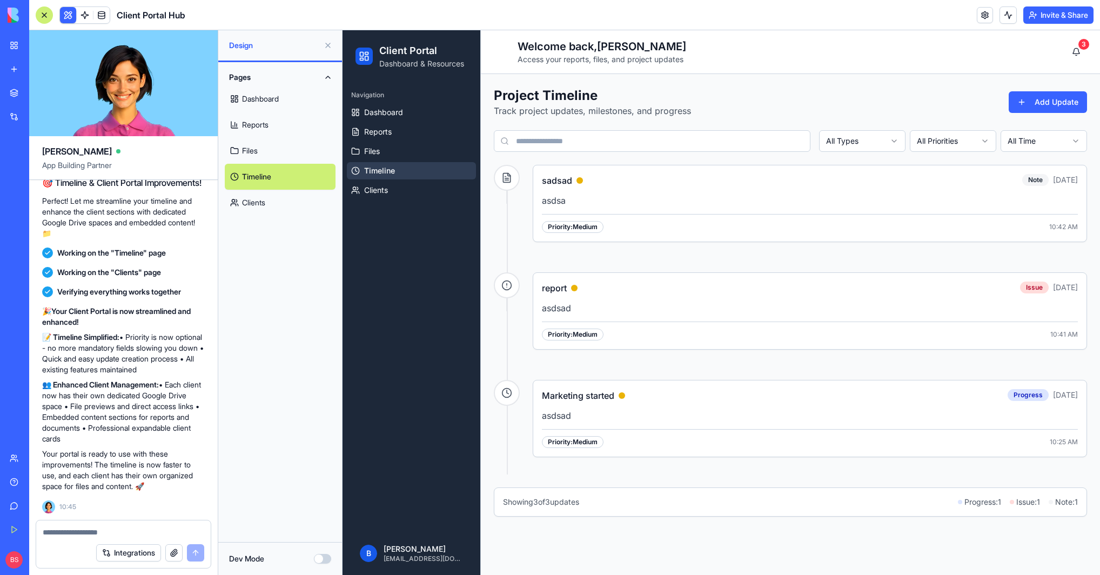
click at [330, 46] on button at bounding box center [327, 45] width 17 height 17
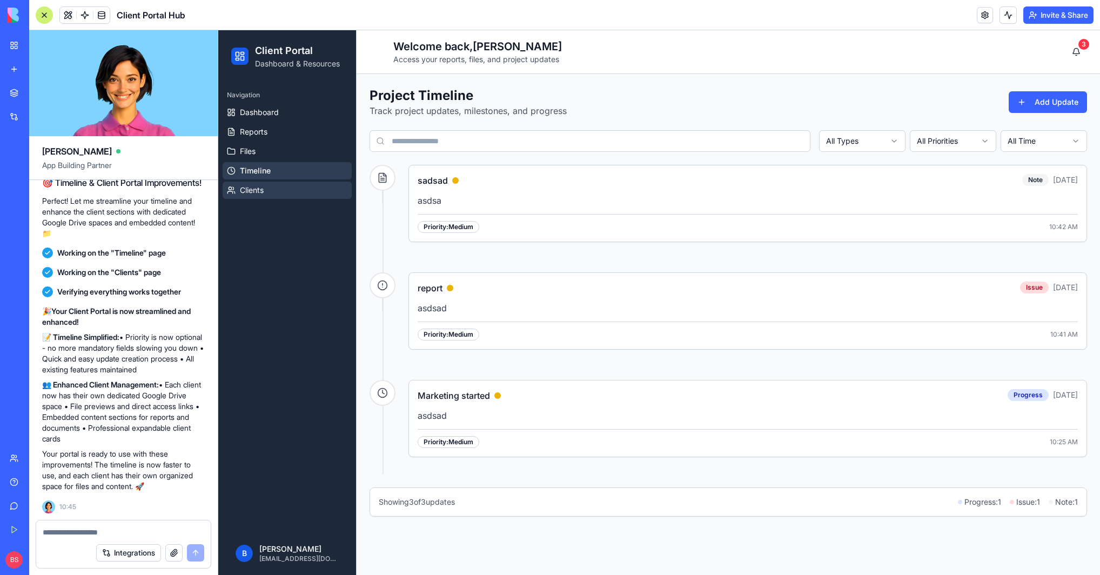
click at [280, 188] on link "Clients" at bounding box center [287, 189] width 129 height 17
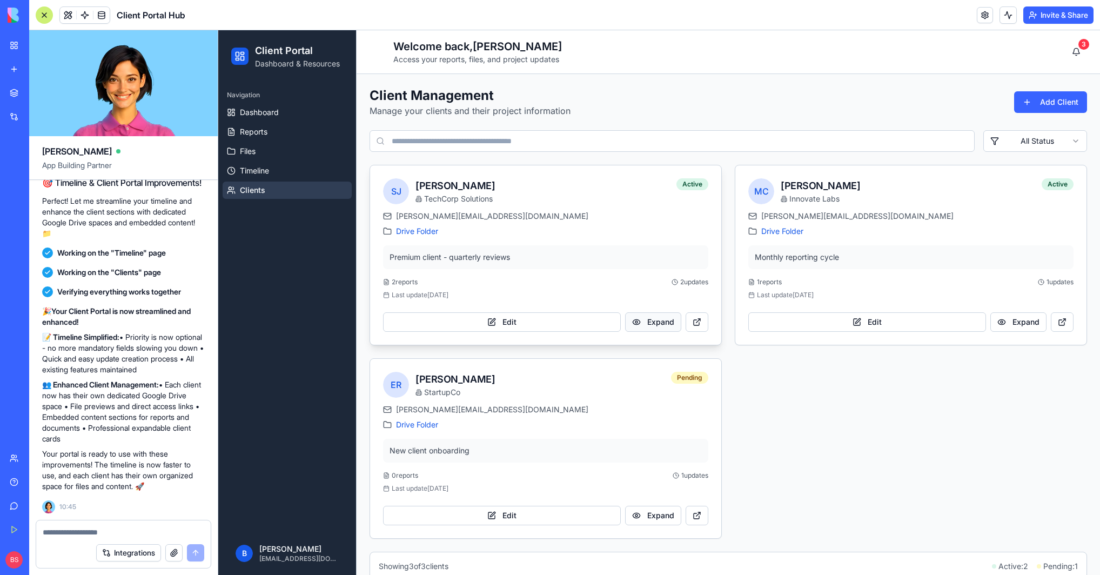
click at [642, 324] on button "Expand" at bounding box center [653, 321] width 56 height 19
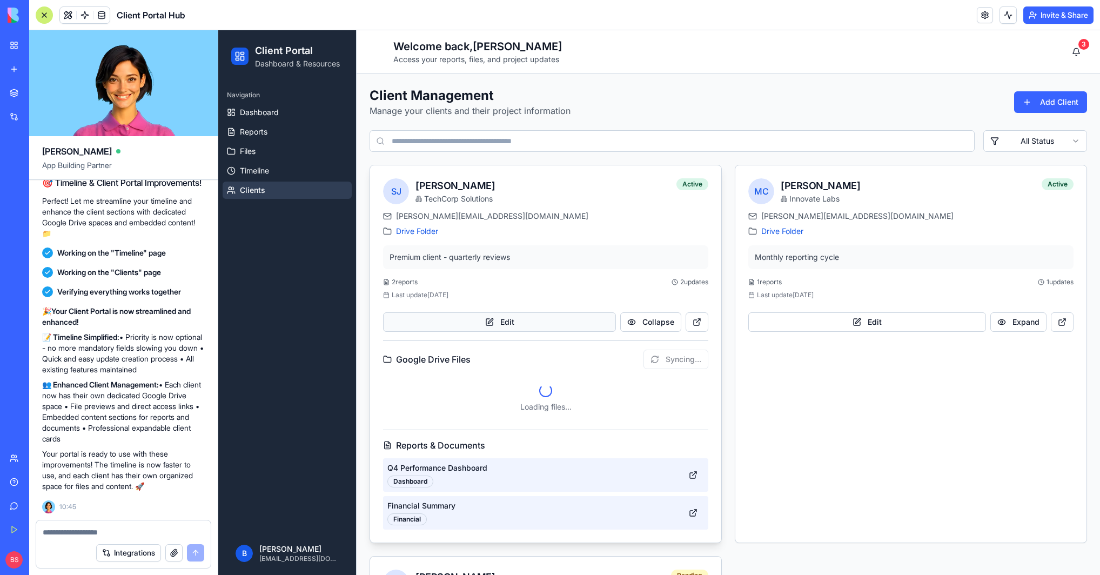
click at [525, 321] on button "Edit" at bounding box center [499, 321] width 233 height 19
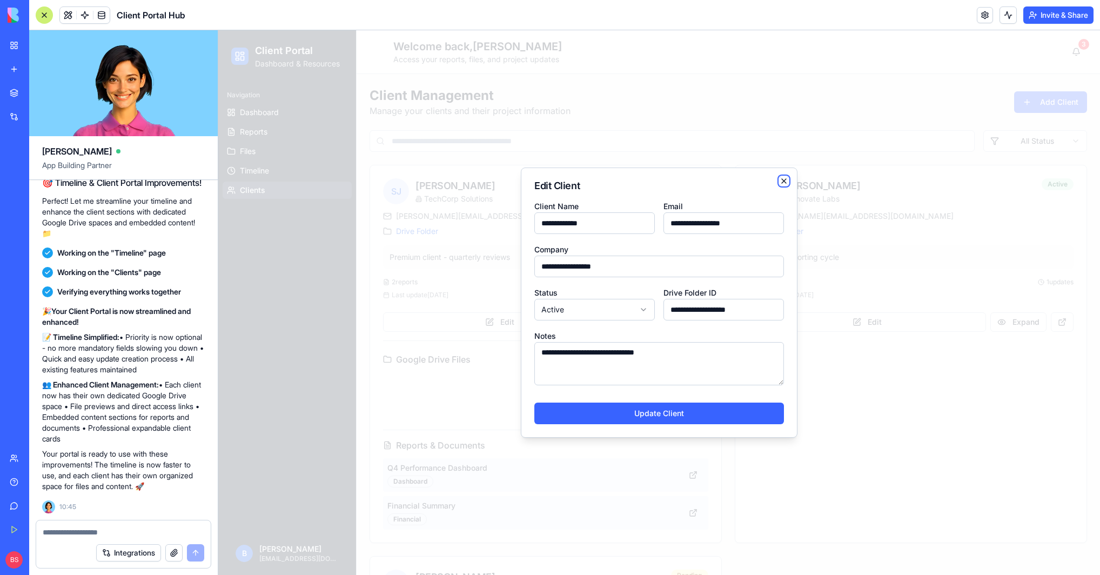
click at [785, 179] on icon "button" at bounding box center [784, 181] width 4 height 4
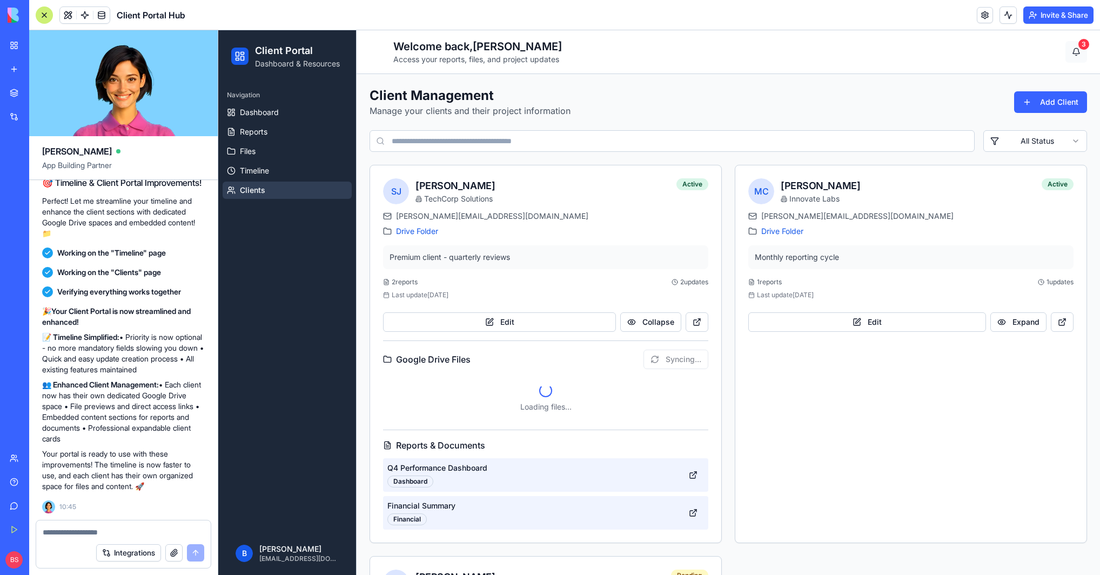
click at [1077, 45] on html "Client Portal Dashboard & Resources Navigation Dashboard Reports Files Timeline…" at bounding box center [658, 410] width 881 height 761
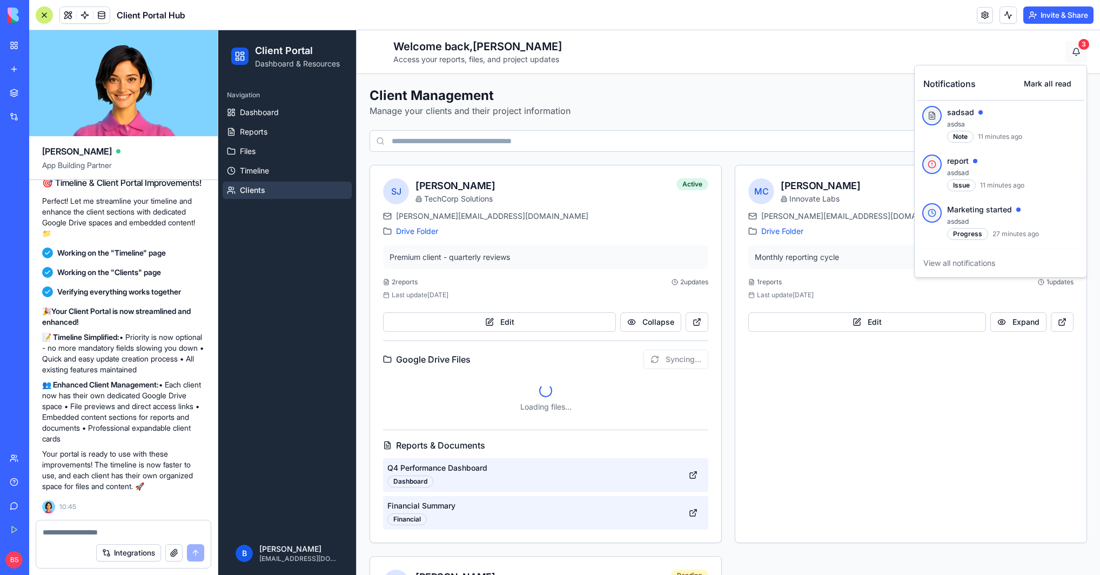
click at [1077, 45] on html "Client Portal Dashboard & Resources Navigation Dashboard Reports Files Timeline…" at bounding box center [658, 410] width 881 height 761
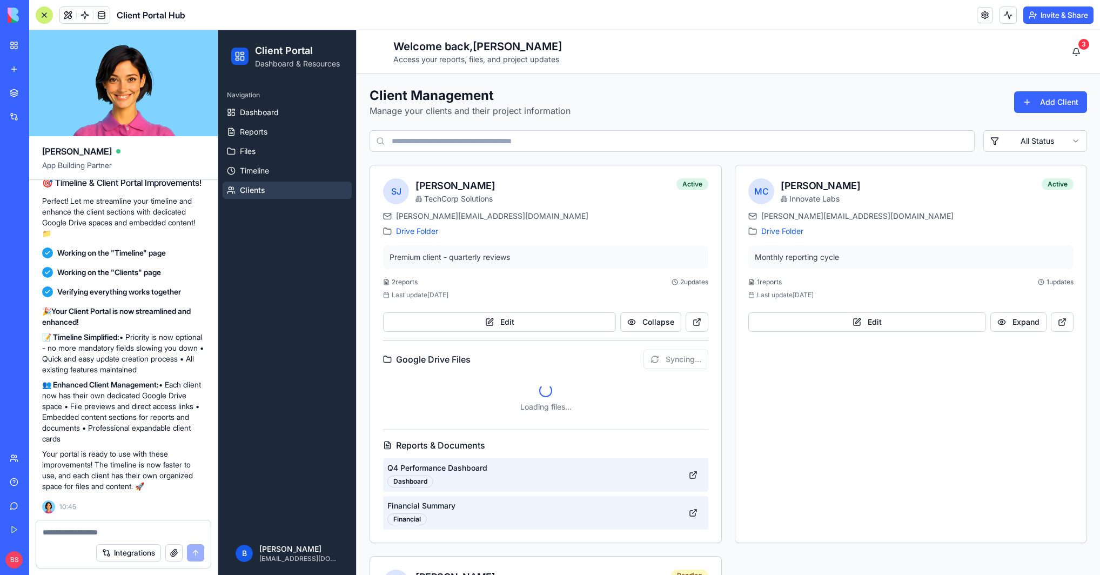
click at [279, 103] on div "Navigation" at bounding box center [287, 94] width 129 height 17
click at [277, 115] on span "Dashboard" at bounding box center [259, 112] width 39 height 11
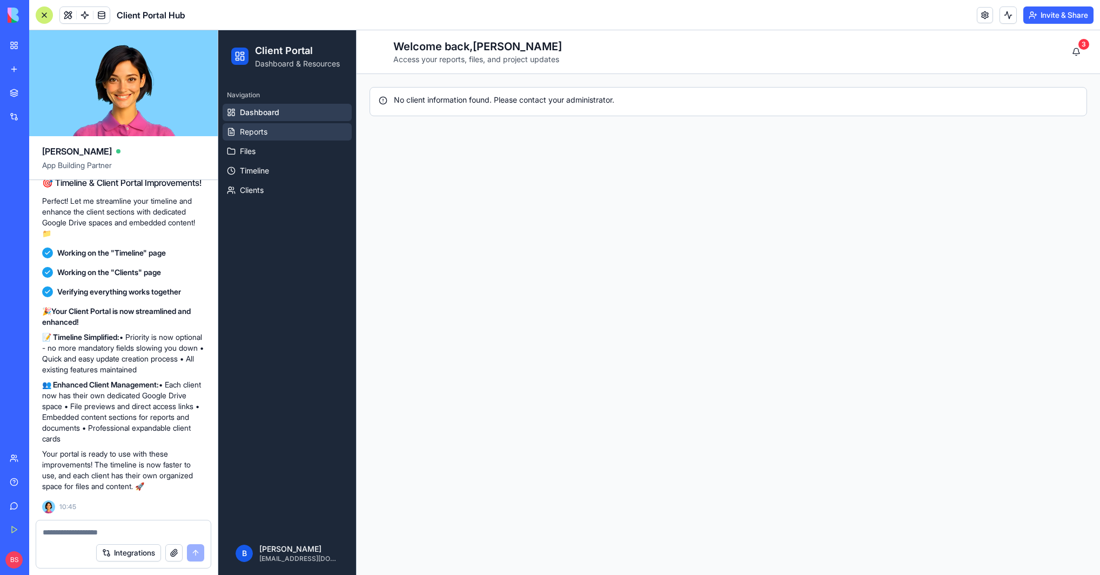
click at [265, 130] on span "Reports" at bounding box center [254, 131] width 28 height 11
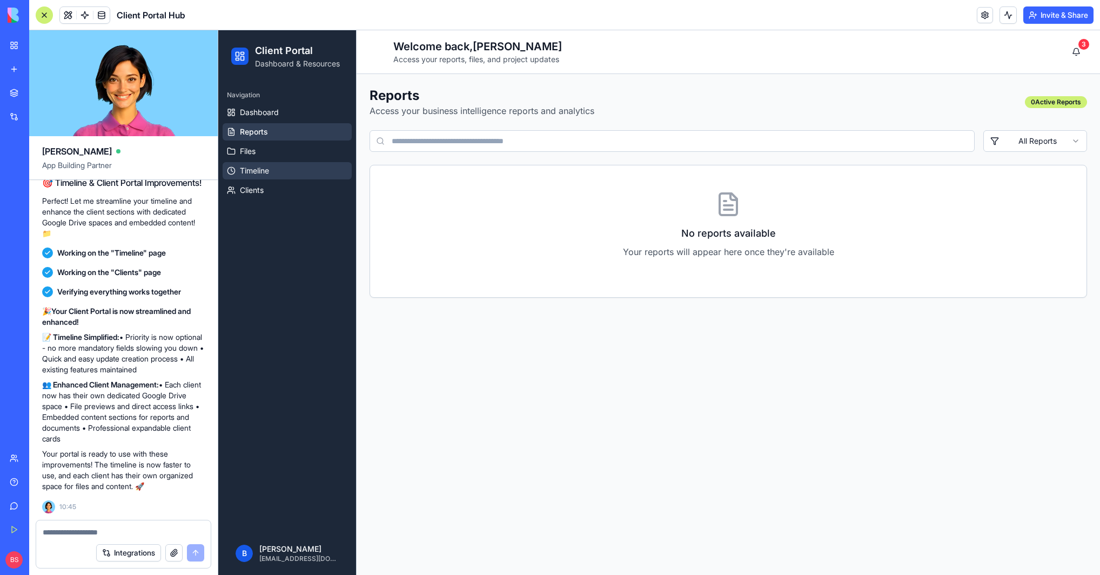
click at [345, 177] on link "Timeline" at bounding box center [287, 170] width 129 height 17
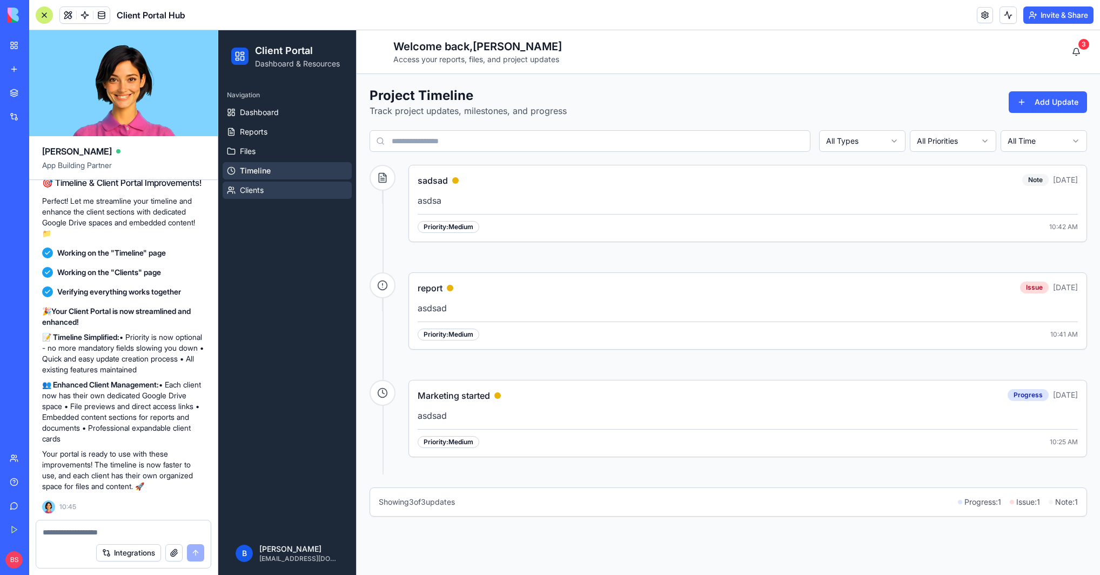
click at [247, 193] on span "Clients" at bounding box center [252, 190] width 24 height 11
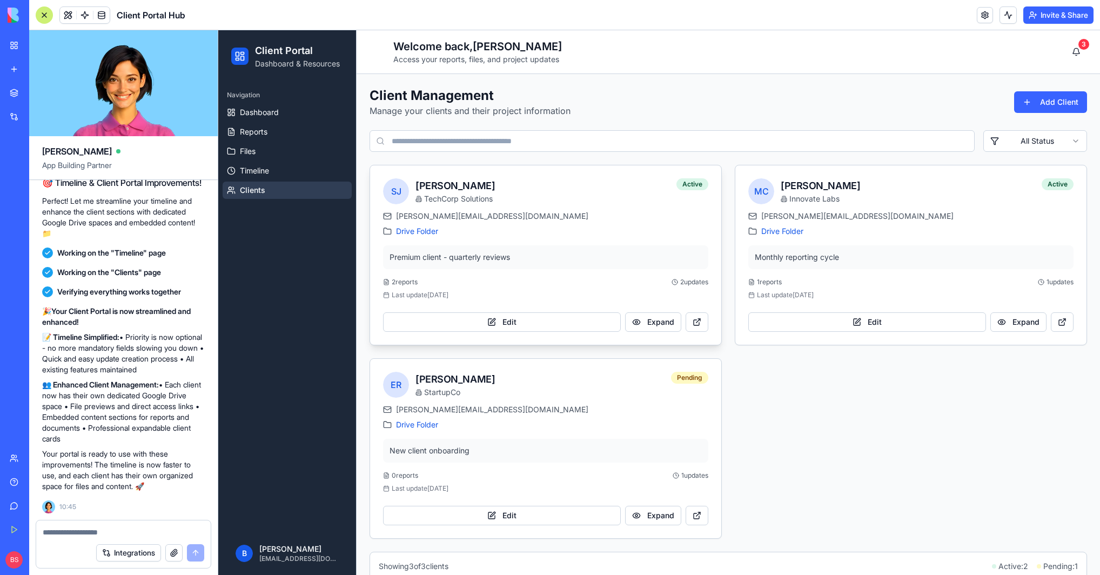
click at [589, 192] on div "SJ [PERSON_NAME] TechCorp Solutions Active" at bounding box center [545, 191] width 325 height 26
click at [651, 326] on button "Expand" at bounding box center [653, 321] width 56 height 19
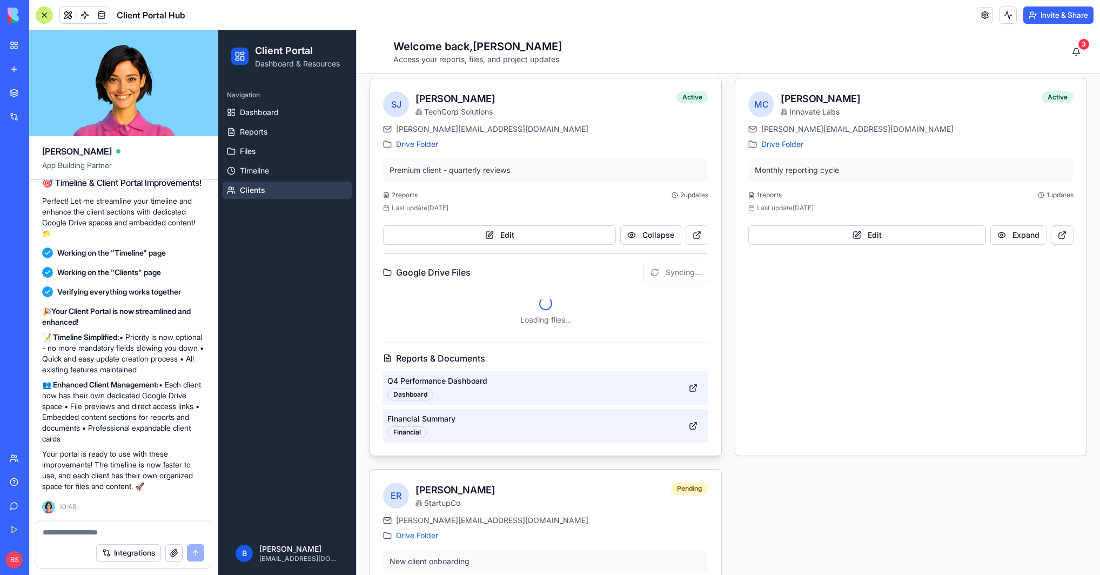
scroll to position [96, 0]
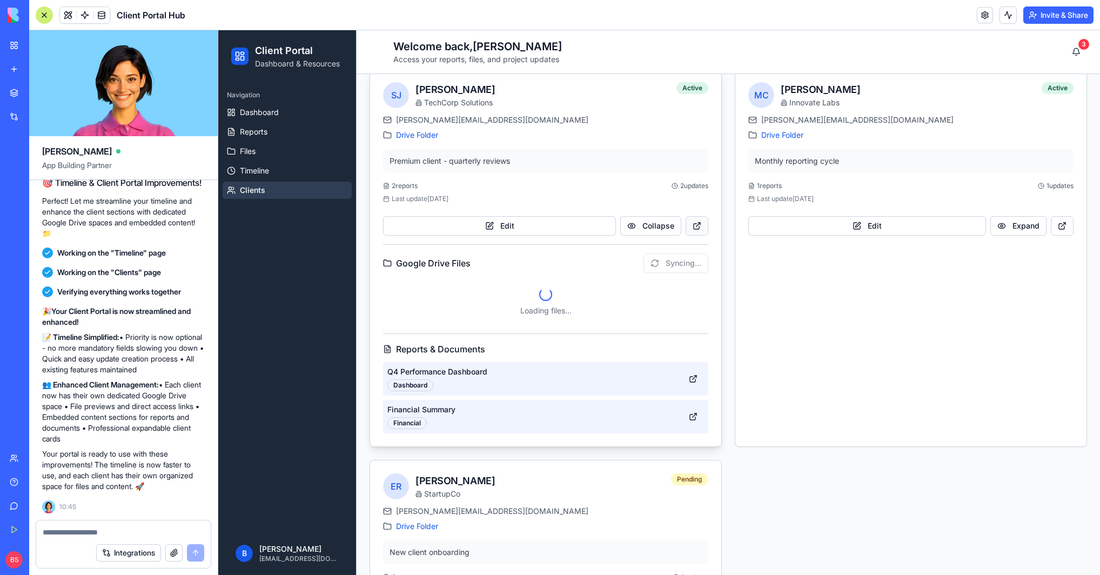
click at [691, 230] on button at bounding box center [696, 225] width 23 height 19
click at [696, 417] on button at bounding box center [693, 416] width 22 height 19
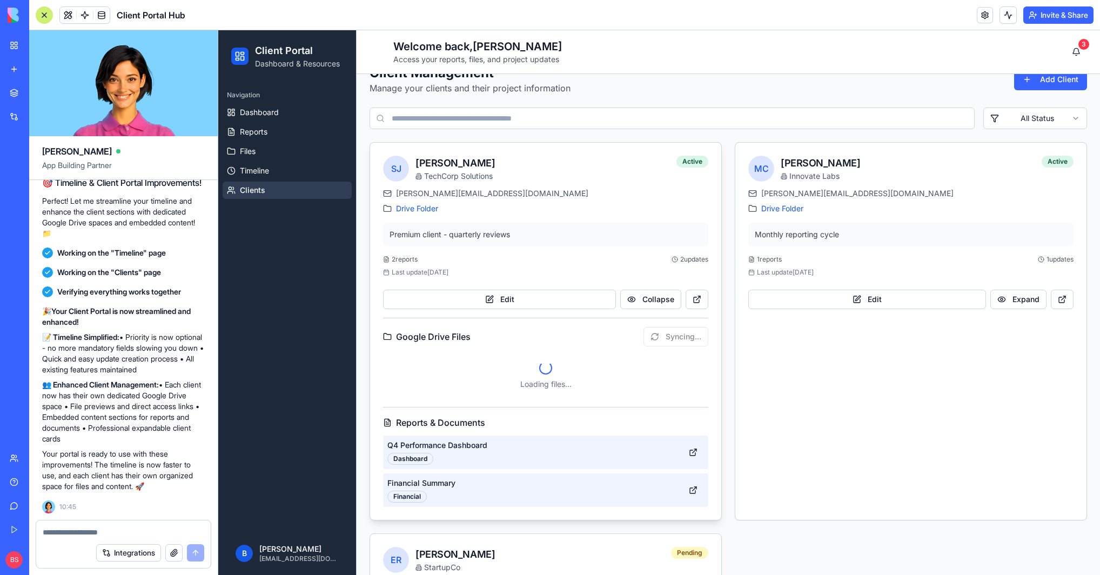
scroll to position [0, 0]
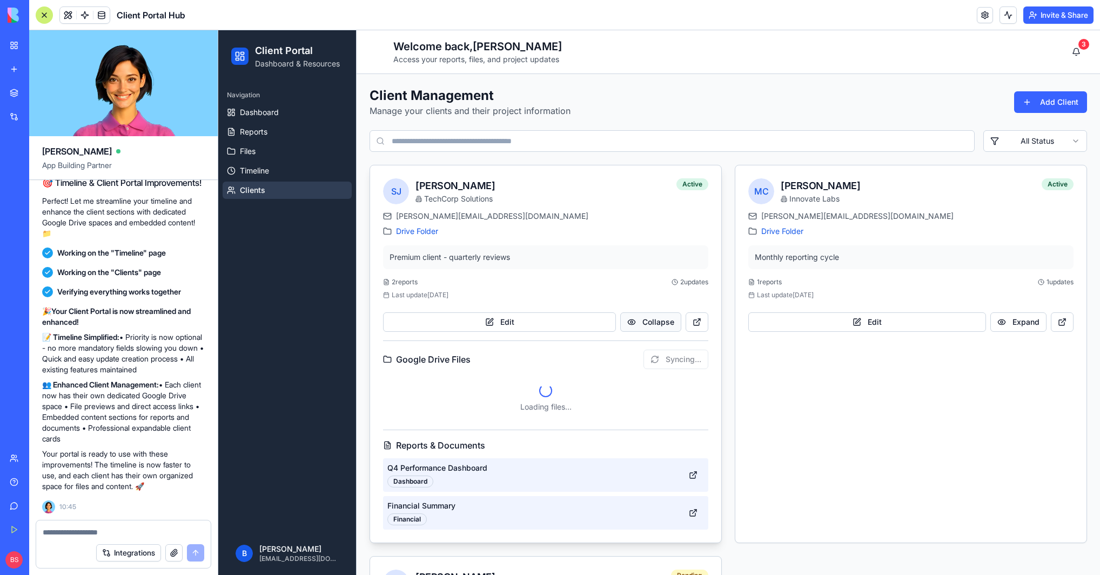
click at [648, 325] on button "Collapse" at bounding box center [650, 321] width 61 height 19
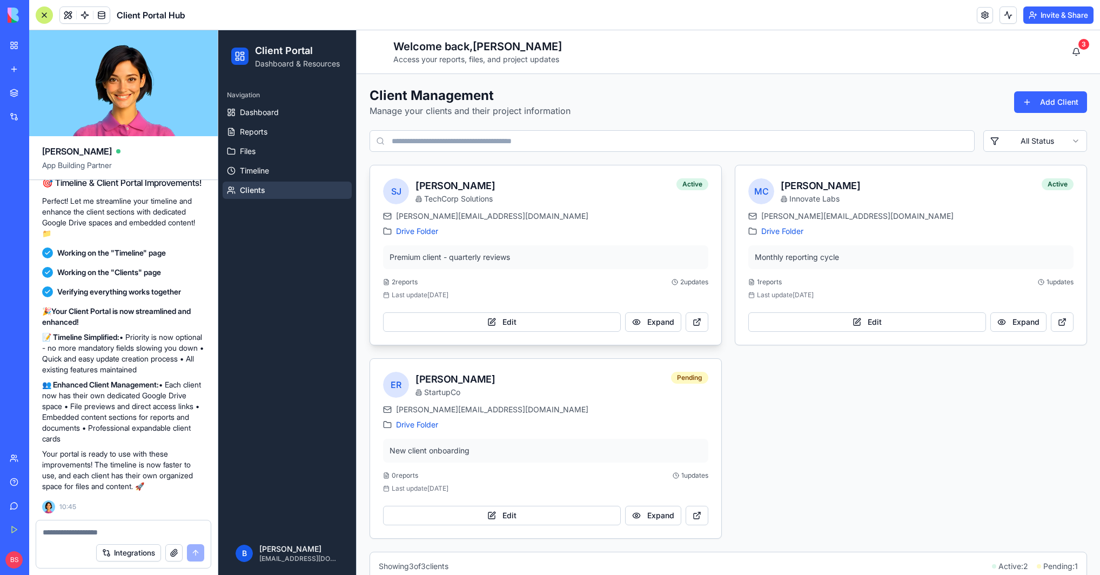
click at [518, 309] on div "Edit Expand" at bounding box center [545, 320] width 325 height 24
click at [528, 273] on div "[PERSON_NAME][EMAIL_ADDRESS][DOMAIN_NAME] Drive Folder Premium client - quarter…" at bounding box center [545, 278] width 351 height 134
click at [527, 310] on div "Edit Expand" at bounding box center [545, 320] width 325 height 24
click at [531, 319] on button "Edit" at bounding box center [502, 321] width 238 height 19
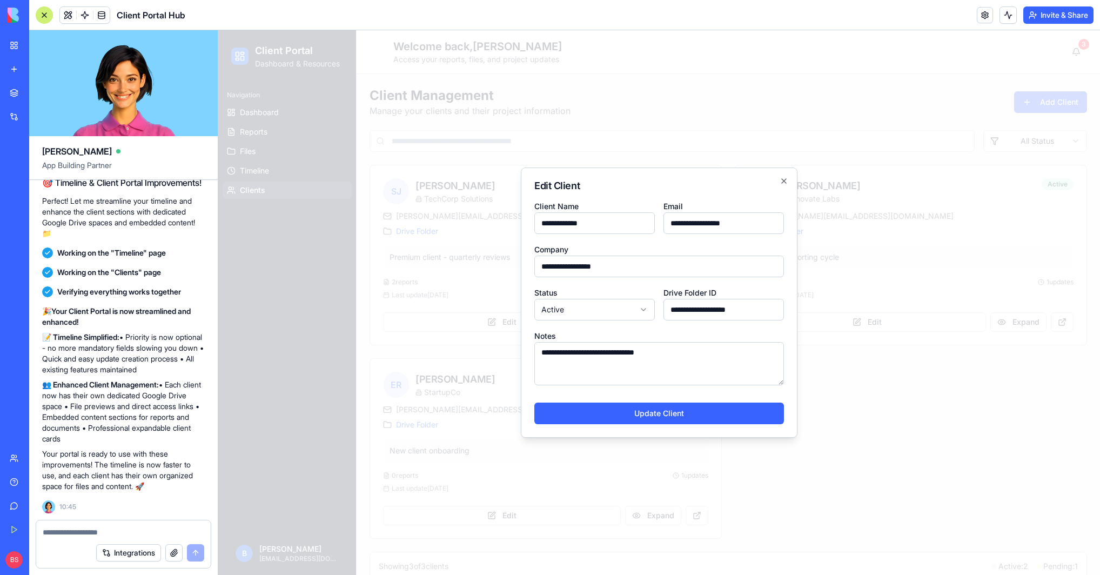
click at [605, 230] on input "**********" at bounding box center [594, 223] width 120 height 22
click at [785, 177] on icon "button" at bounding box center [783, 181] width 9 height 9
